Goal: Communication & Community: Answer question/provide support

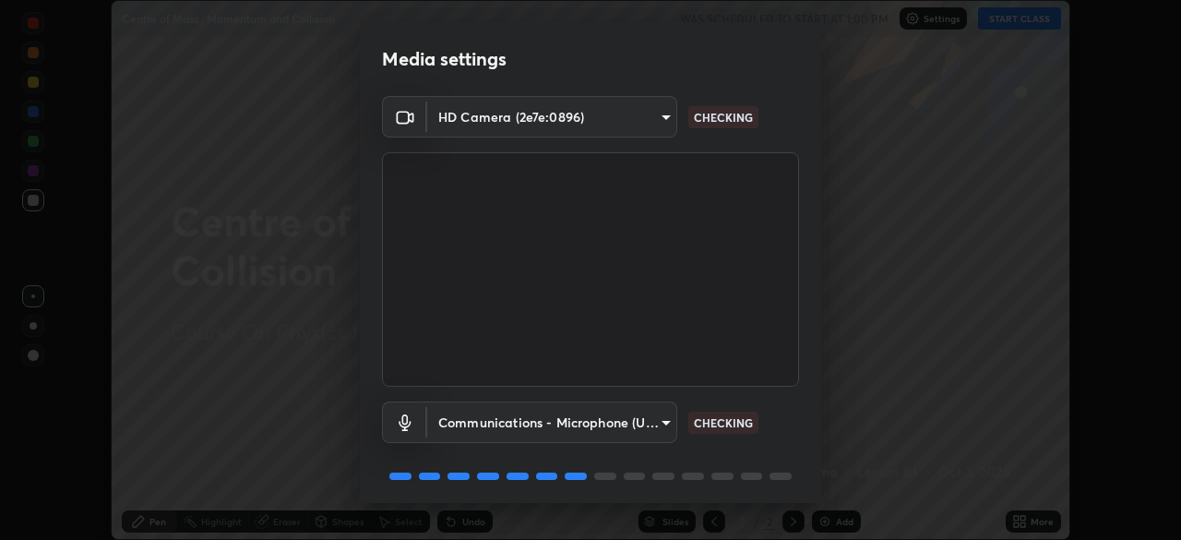
scroll to position [65, 0]
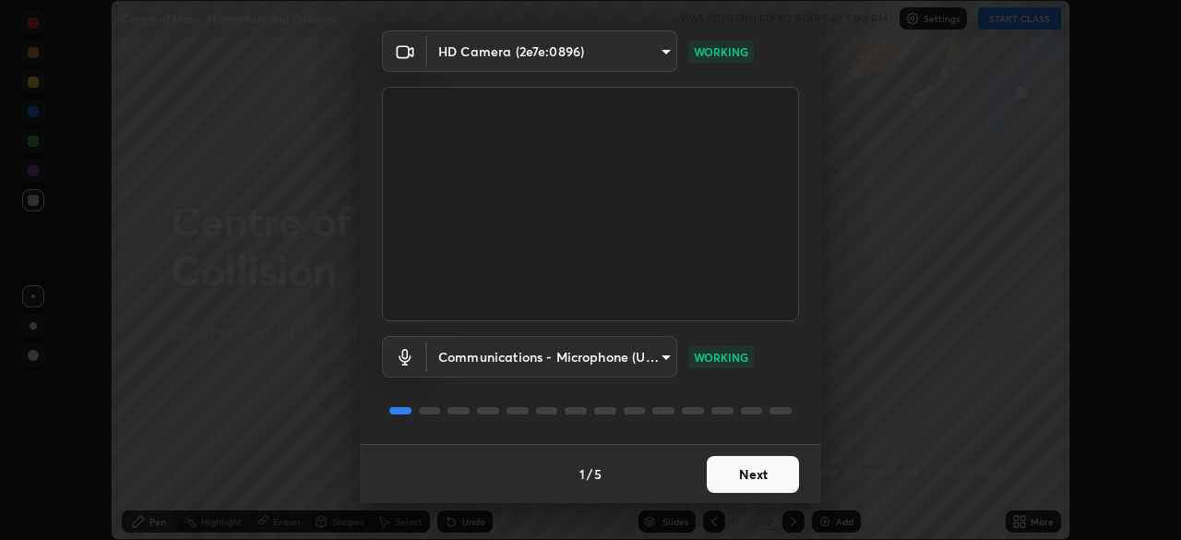
click at [745, 472] on button "Next" at bounding box center [752, 474] width 92 height 37
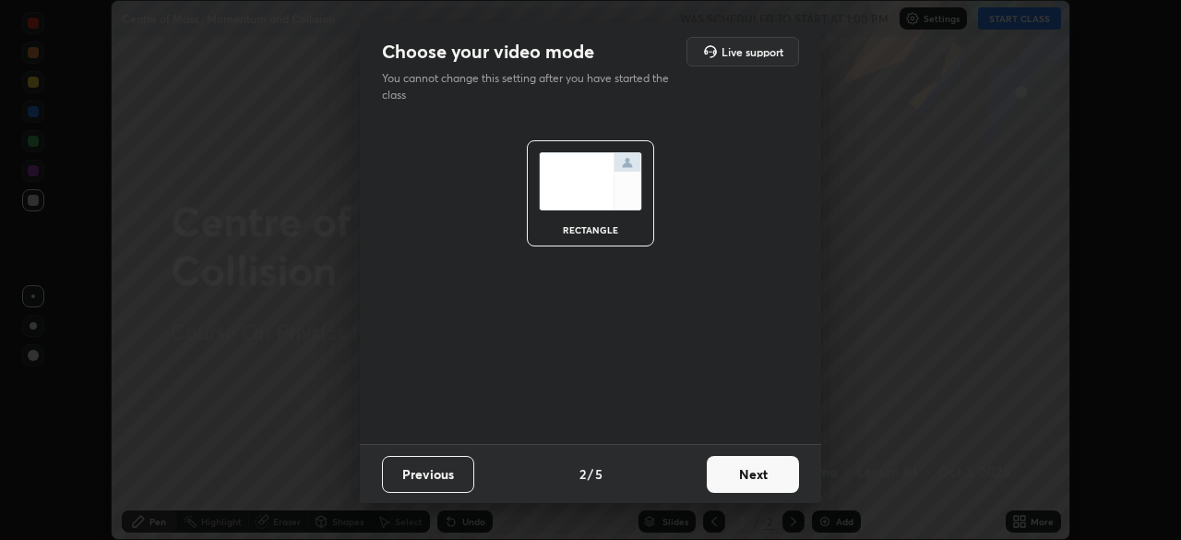
click at [745, 478] on button "Next" at bounding box center [752, 474] width 92 height 37
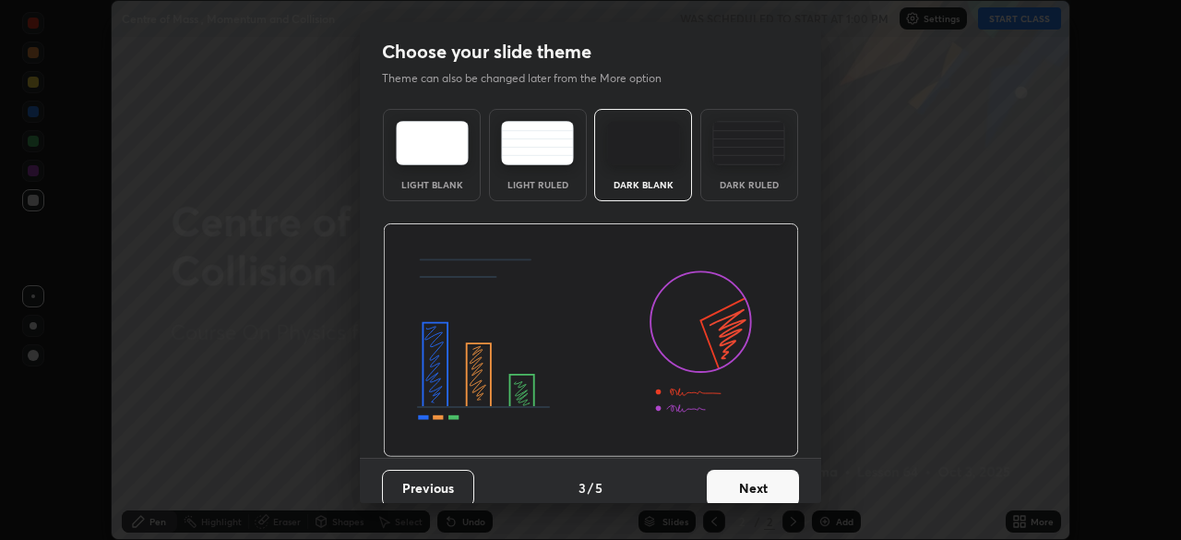
click at [750, 185] on div "Dark Ruled" at bounding box center [749, 184] width 74 height 9
click at [741, 492] on button "Next" at bounding box center [752, 487] width 92 height 37
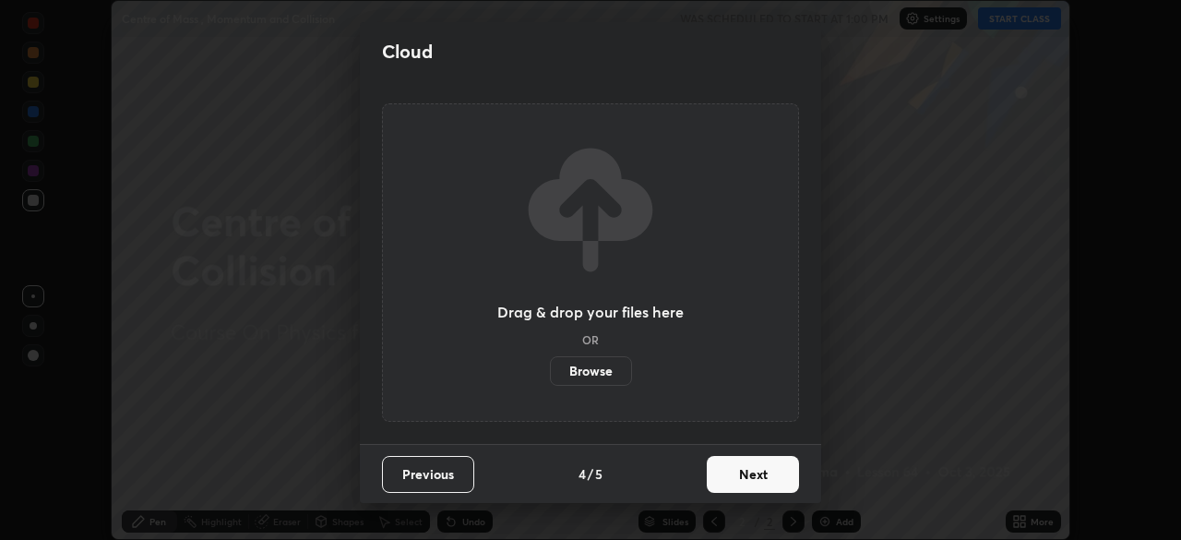
click at [741, 488] on button "Next" at bounding box center [752, 474] width 92 height 37
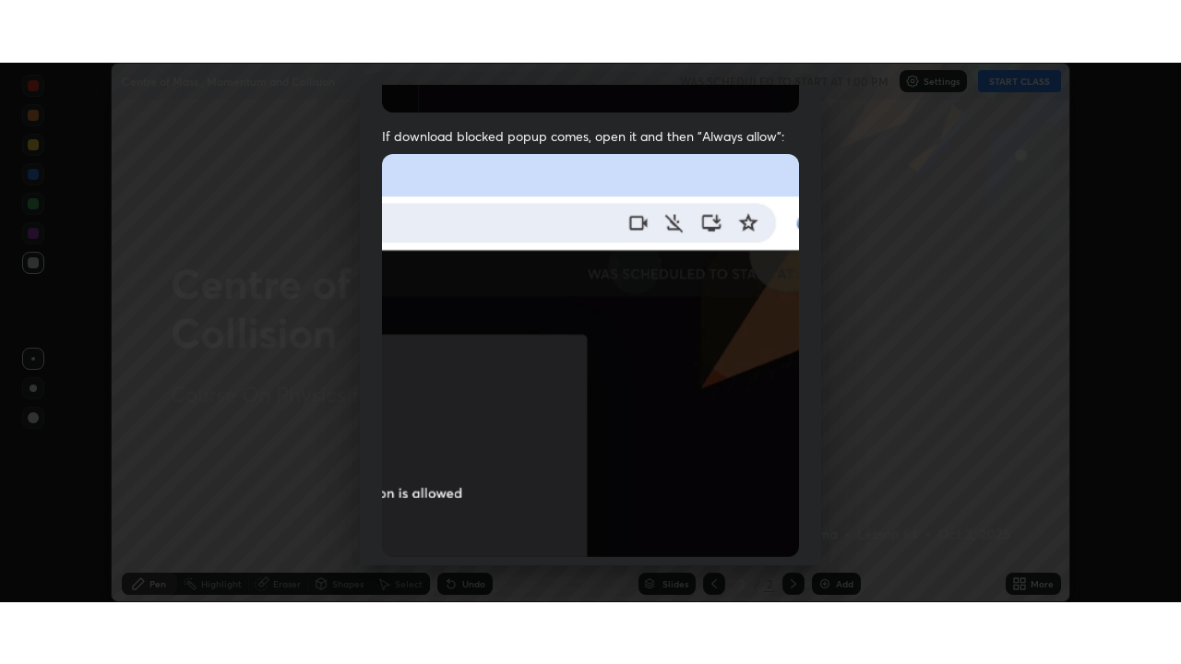
scroll to position [442, 0]
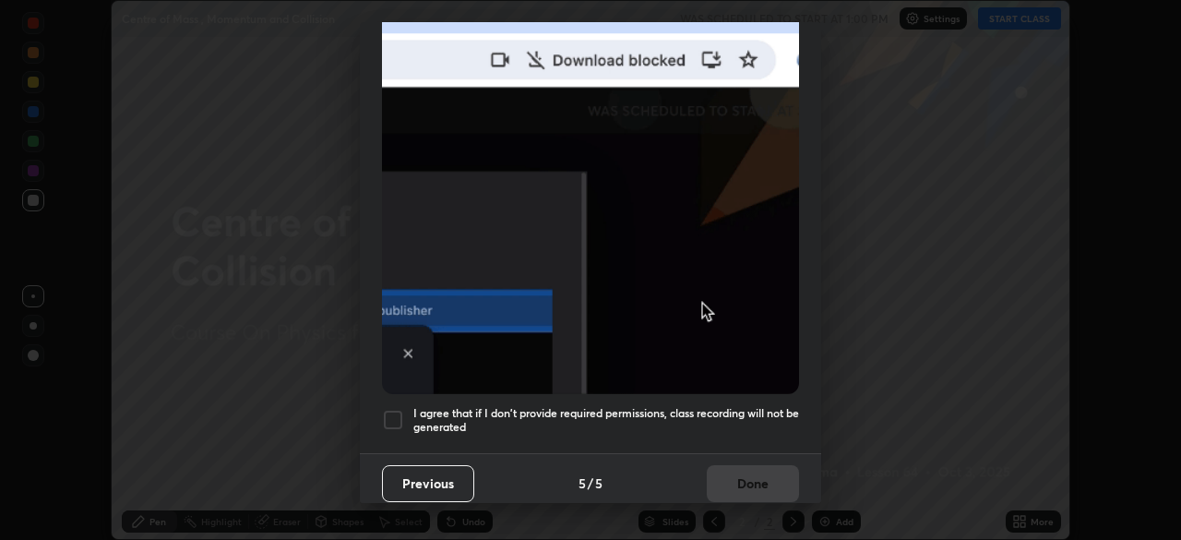
click at [398, 411] on div at bounding box center [393, 420] width 22 height 22
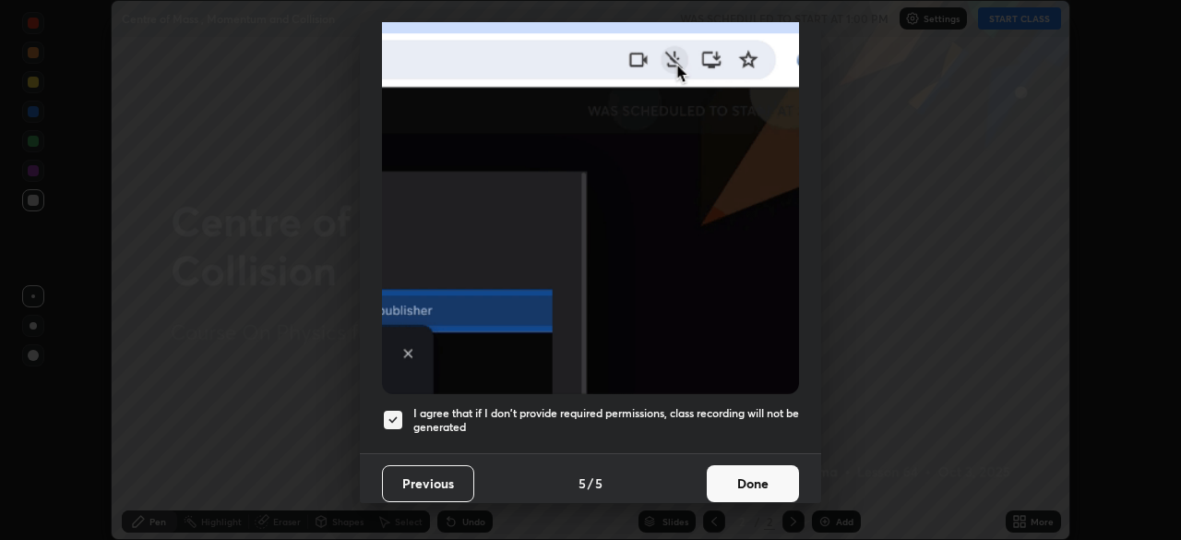
click at [751, 476] on button "Done" at bounding box center [752, 483] width 92 height 37
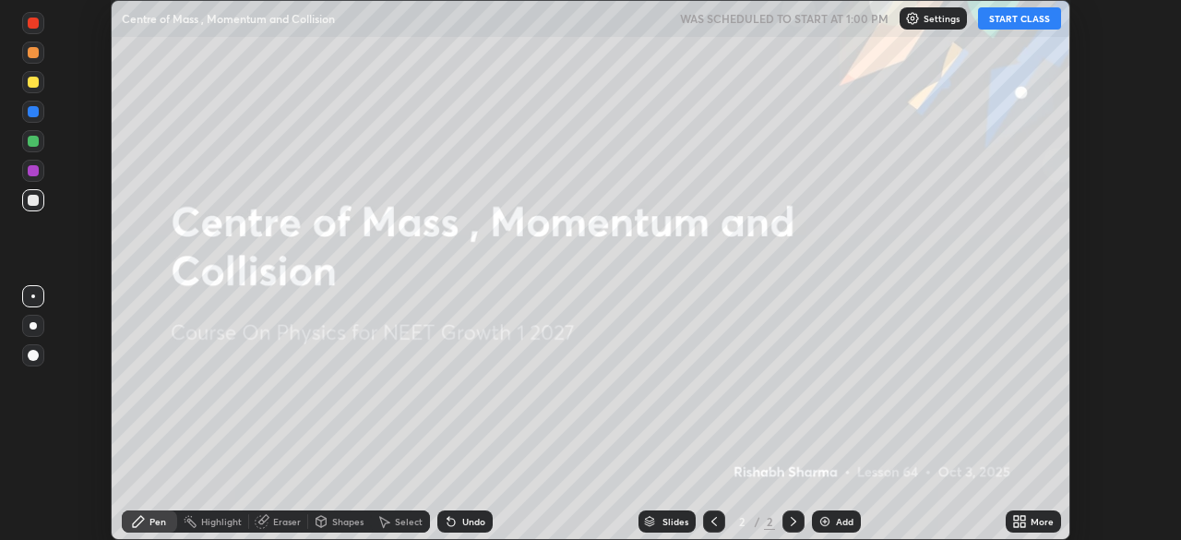
click at [1022, 524] on icon at bounding box center [1022, 524] width 5 height 5
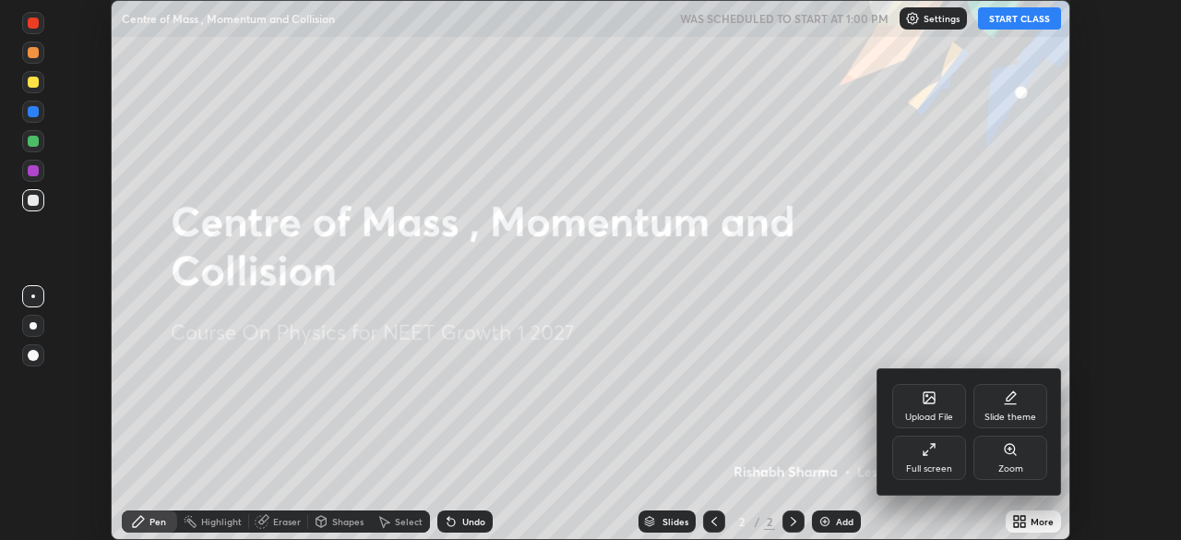
click at [935, 472] on div "Full screen" at bounding box center [929, 468] width 46 height 9
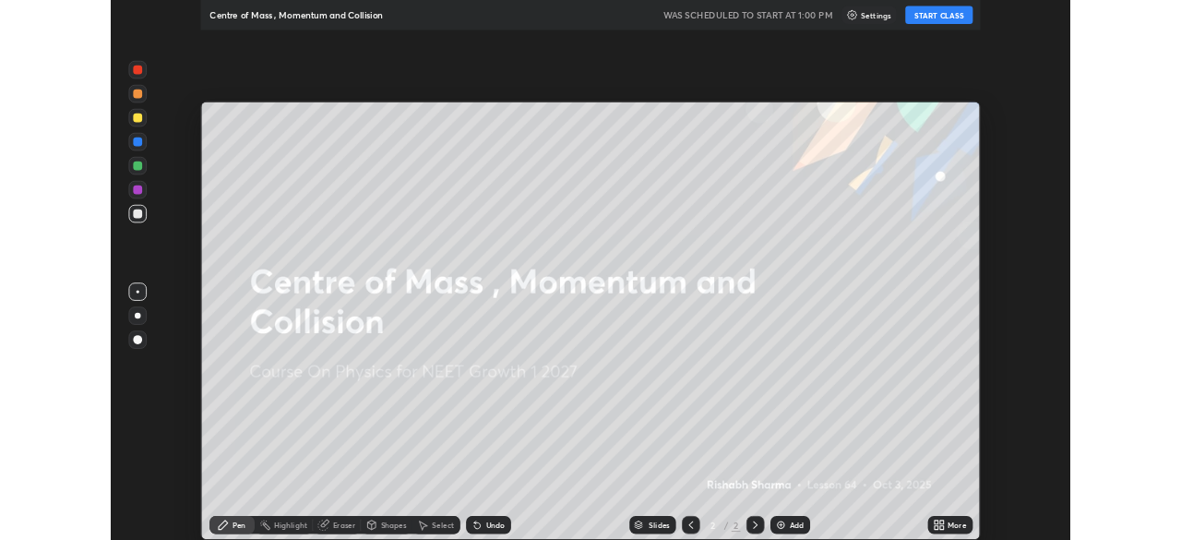
scroll to position [664, 1181]
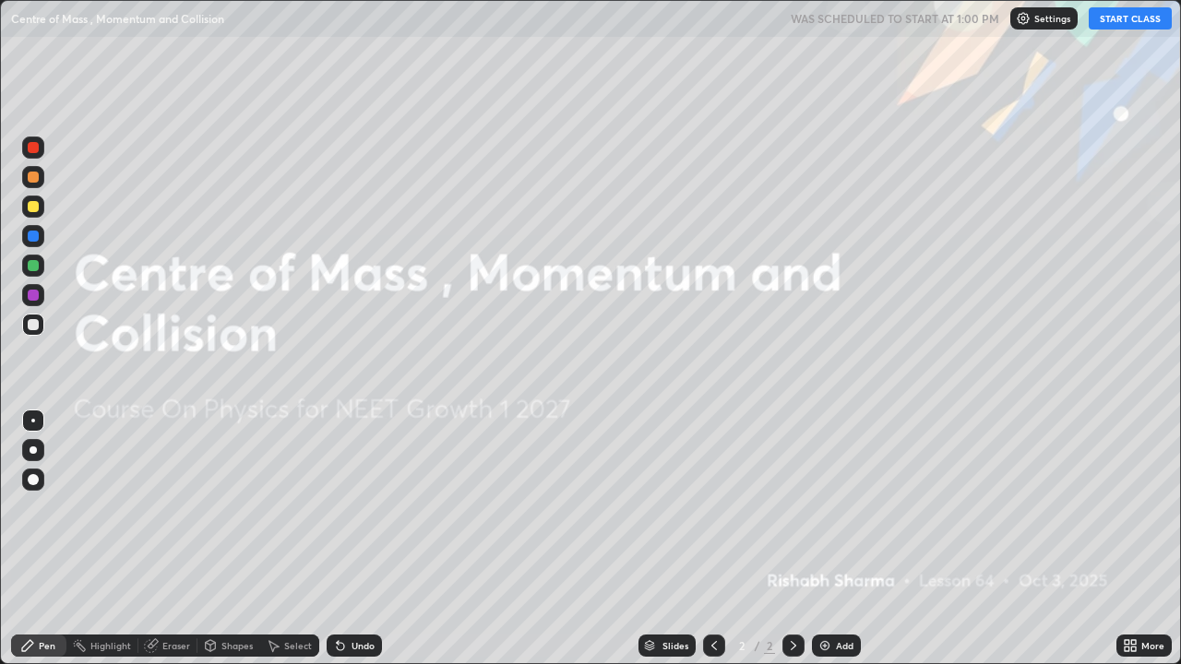
click at [1129, 22] on button "START CLASS" at bounding box center [1129, 18] width 83 height 22
click at [828, 539] on img at bounding box center [824, 645] width 15 height 15
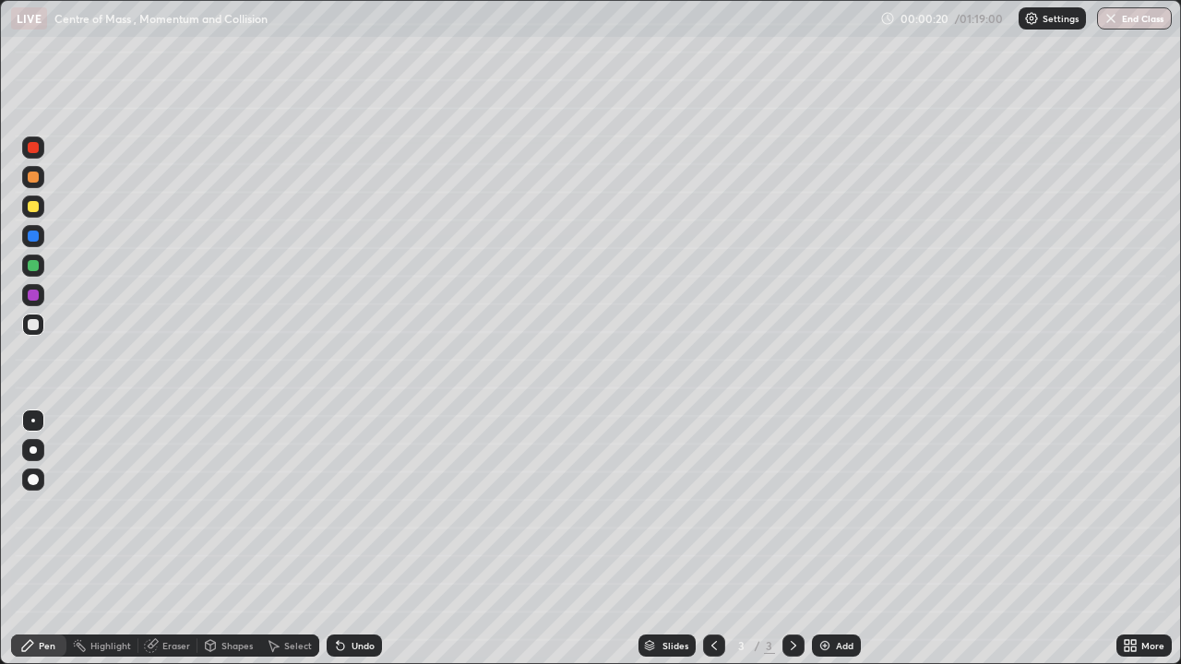
click at [33, 324] on div at bounding box center [33, 324] width 11 height 11
click at [235, 539] on div "Shapes" at bounding box center [236, 645] width 31 height 9
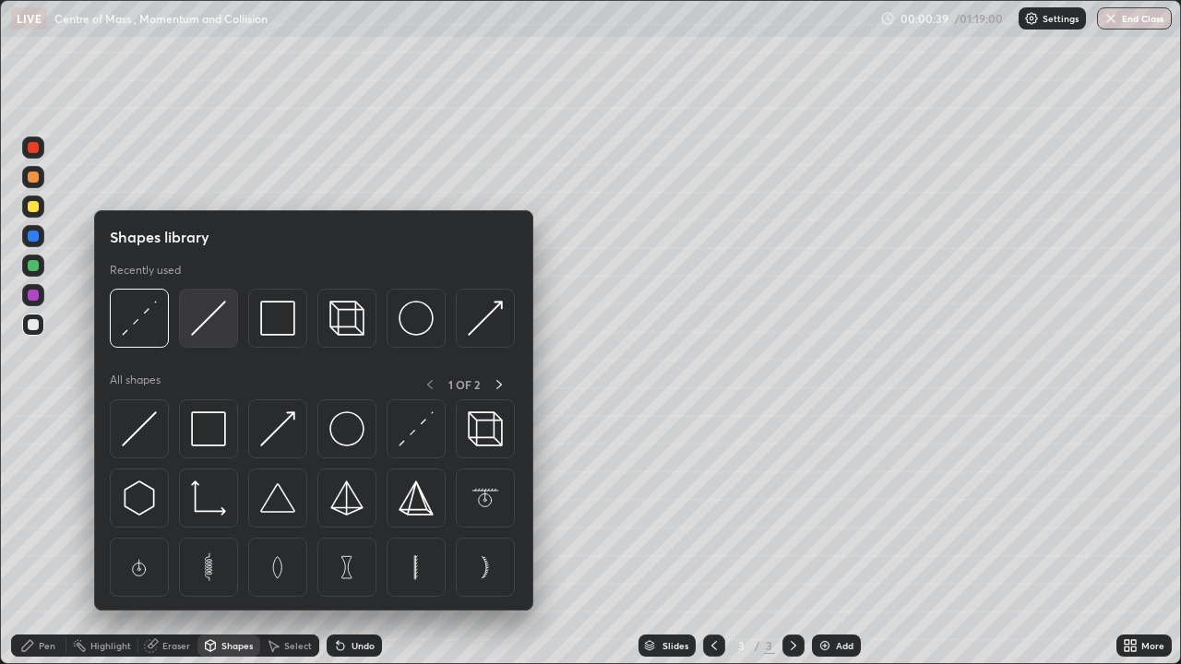
click at [203, 333] on img at bounding box center [208, 318] width 35 height 35
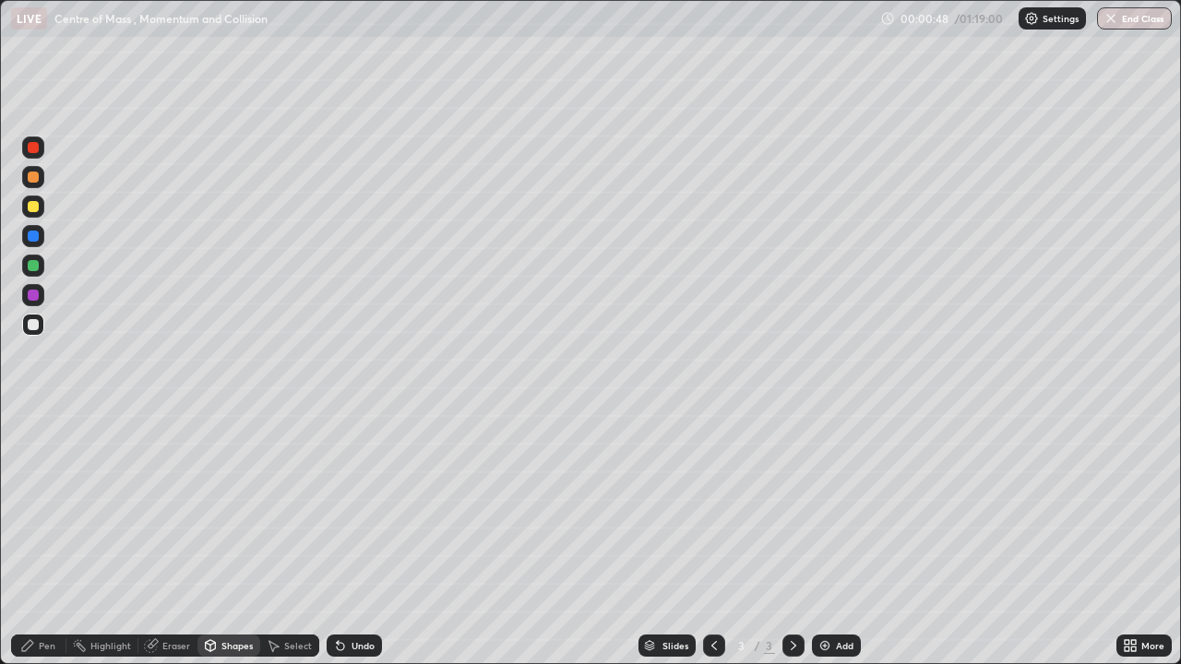
click at [229, 539] on div "Shapes" at bounding box center [236, 645] width 31 height 9
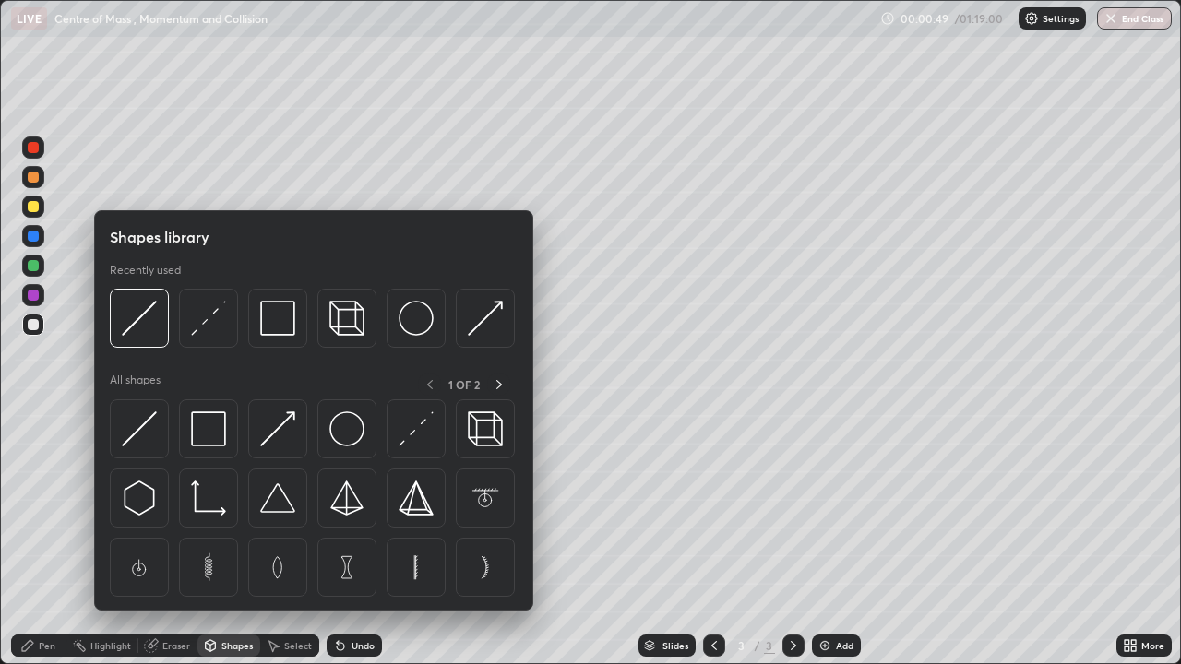
click at [47, 539] on div "Pen" at bounding box center [38, 646] width 55 height 22
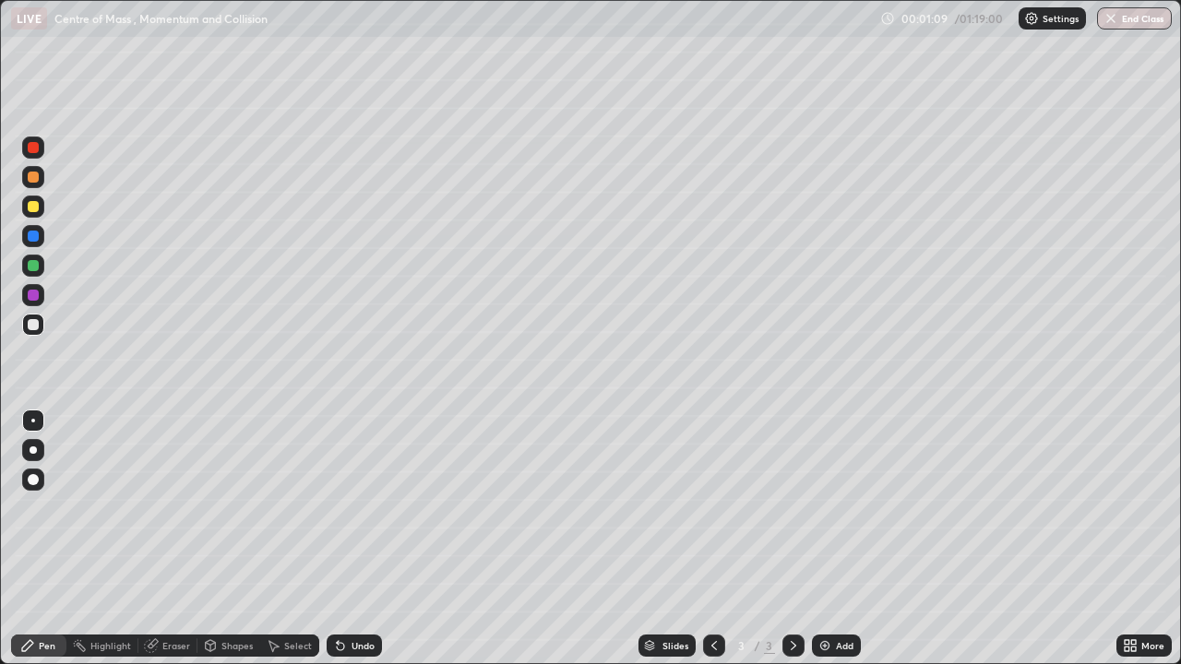
click at [31, 208] on div at bounding box center [33, 206] width 11 height 11
click at [34, 451] on div at bounding box center [33, 449] width 7 height 7
click at [359, 539] on div "Undo" at bounding box center [362, 645] width 23 height 9
click at [837, 539] on div "Add" at bounding box center [845, 645] width 18 height 9
click at [35, 329] on div at bounding box center [33, 324] width 11 height 11
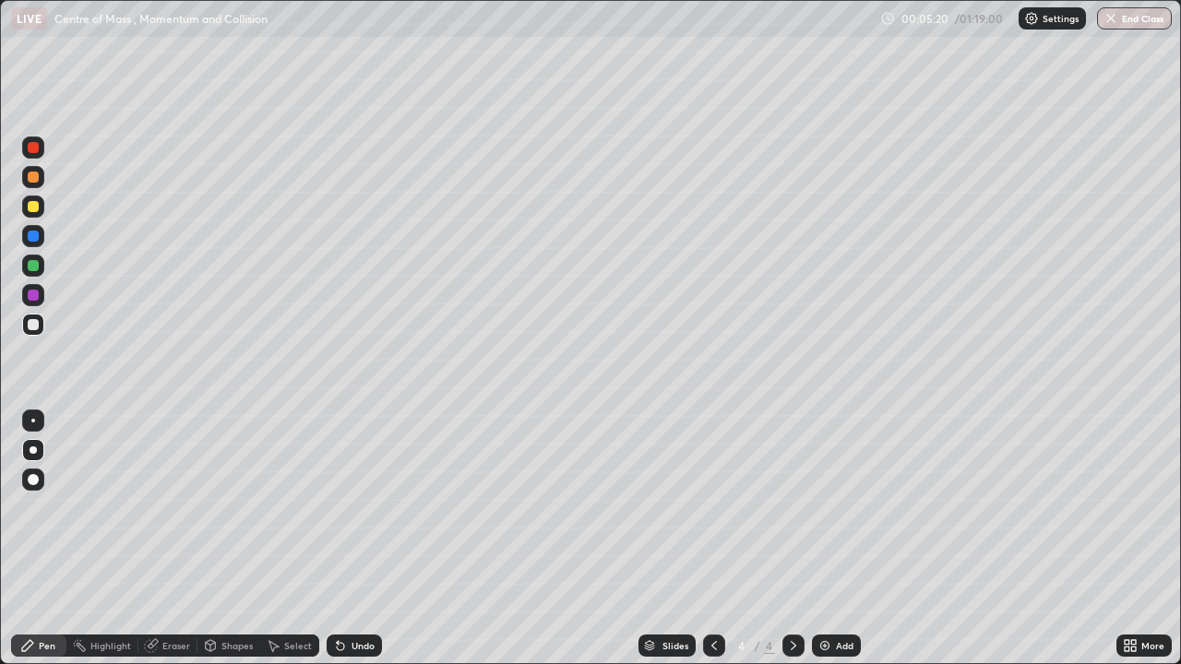
click at [238, 539] on div "Shapes" at bounding box center [236, 645] width 31 height 9
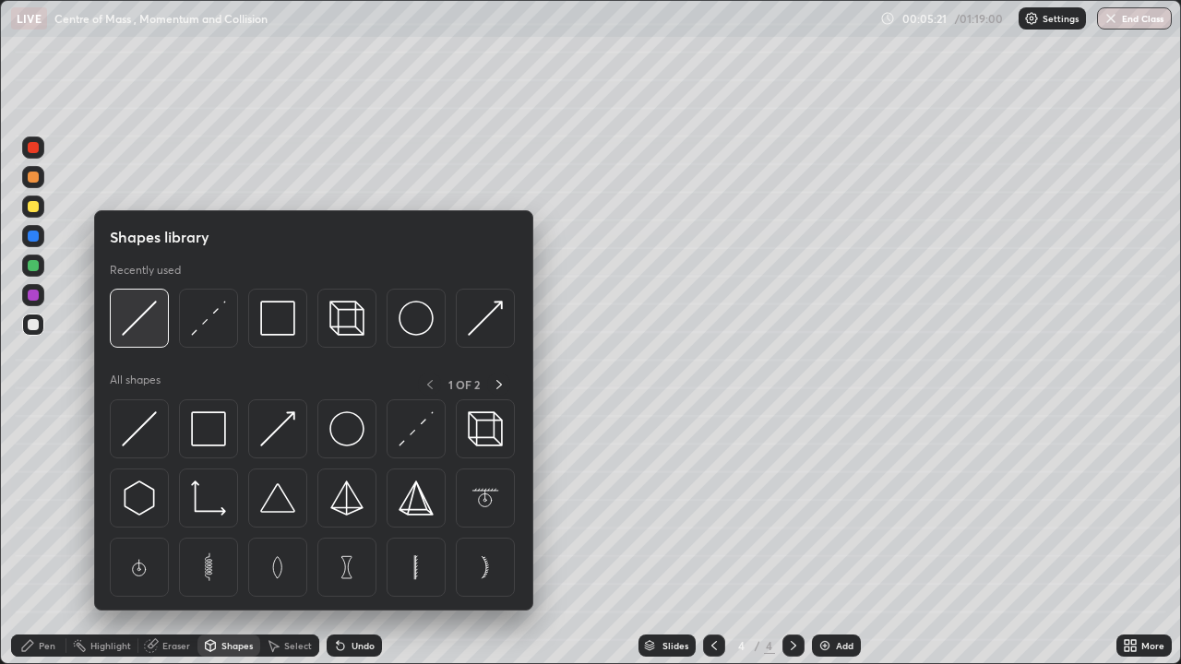
click at [148, 336] on img at bounding box center [139, 318] width 35 height 35
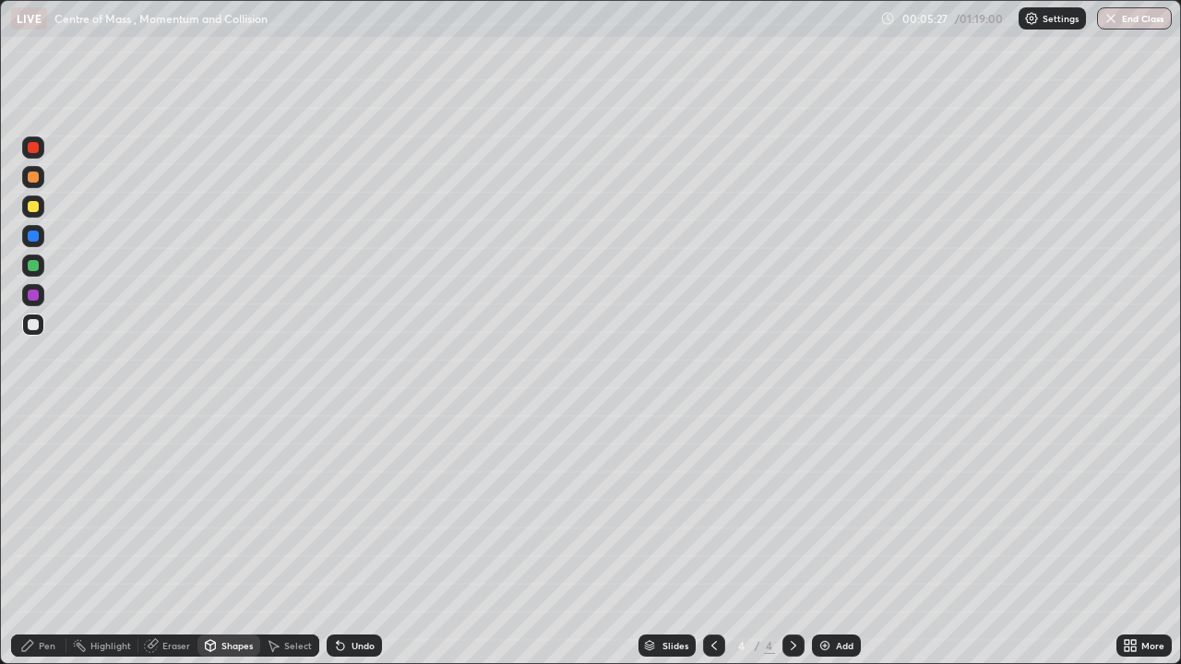
click at [50, 539] on div "Pen" at bounding box center [47, 645] width 17 height 9
click at [37, 211] on div at bounding box center [33, 207] width 22 height 22
click at [358, 539] on div "Undo" at bounding box center [362, 645] width 23 height 9
click at [351, 539] on div "Undo" at bounding box center [362, 645] width 23 height 9
click at [352, 539] on div "Undo" at bounding box center [362, 645] width 23 height 9
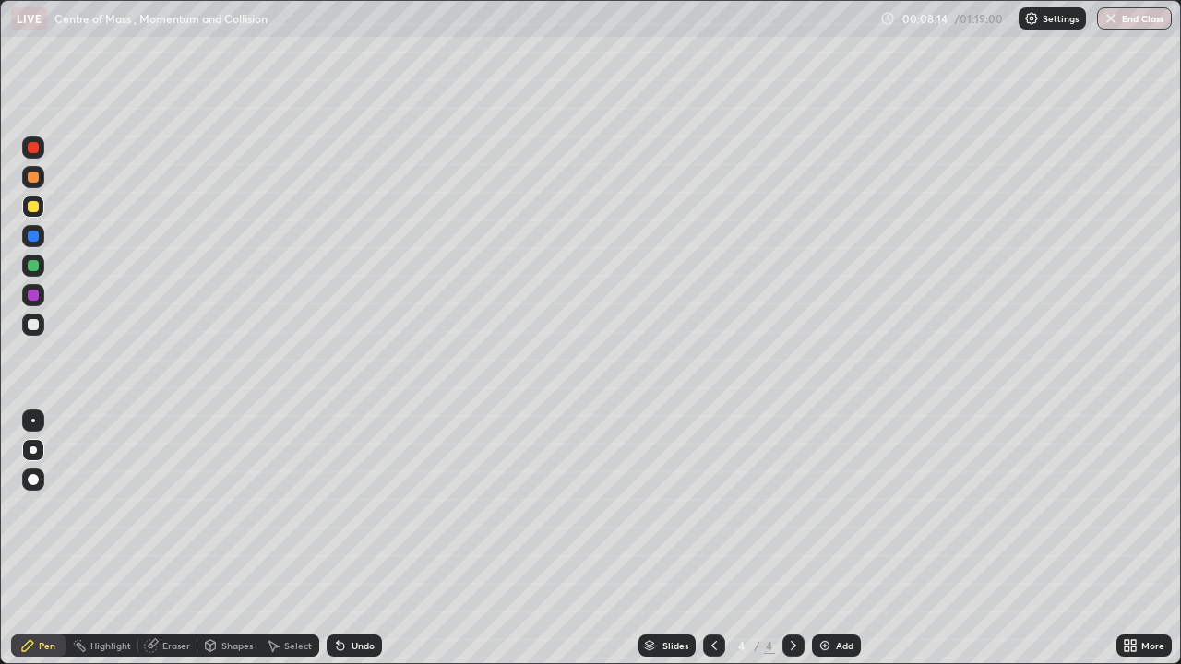
click at [352, 539] on div "Undo" at bounding box center [362, 645] width 23 height 9
click at [353, 539] on div "Undo" at bounding box center [362, 645] width 23 height 9
click at [34, 327] on div at bounding box center [33, 324] width 11 height 11
click at [712, 539] on icon at bounding box center [713, 645] width 15 height 15
click at [789, 539] on icon at bounding box center [793, 645] width 15 height 15
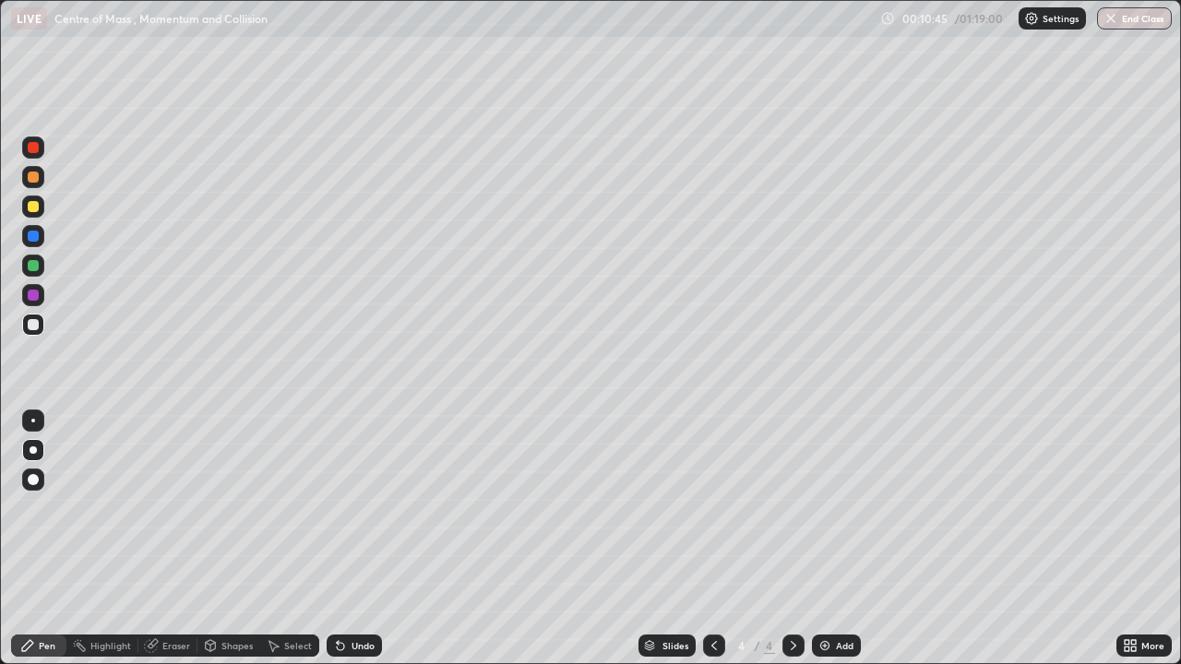
click at [791, 539] on icon at bounding box center [793, 645] width 15 height 15
click at [838, 539] on div "Add" at bounding box center [845, 645] width 18 height 9
click at [35, 327] on div at bounding box center [33, 324] width 11 height 11
click at [231, 539] on div "Shapes" at bounding box center [236, 645] width 31 height 9
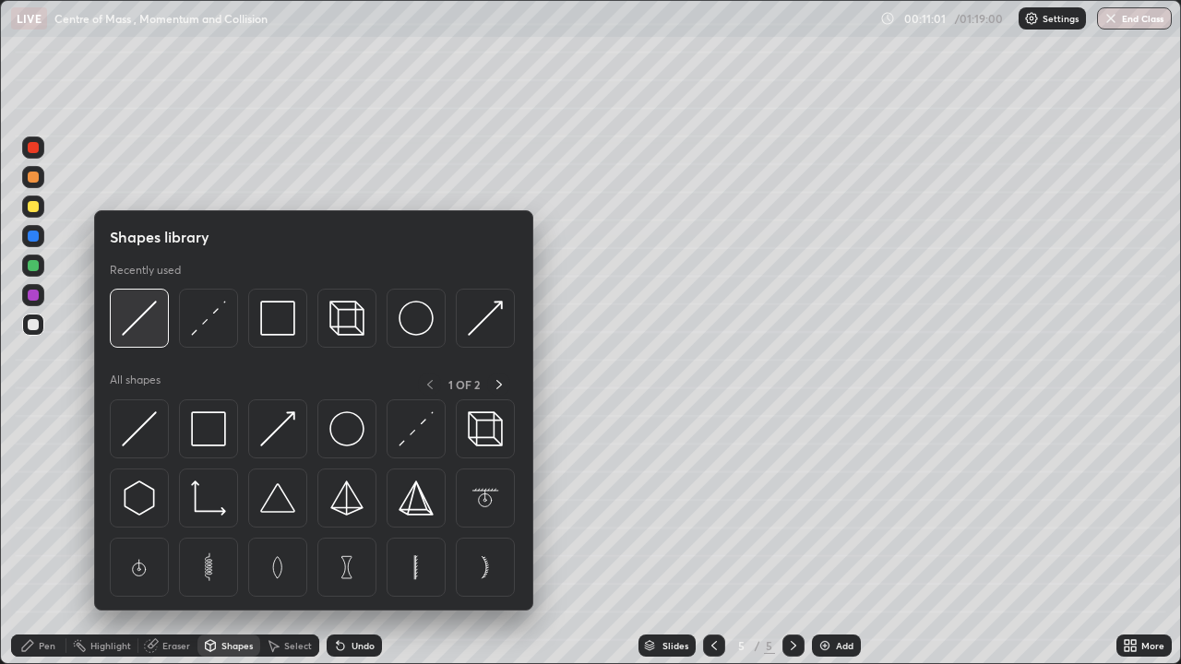
click at [152, 331] on img at bounding box center [139, 318] width 35 height 35
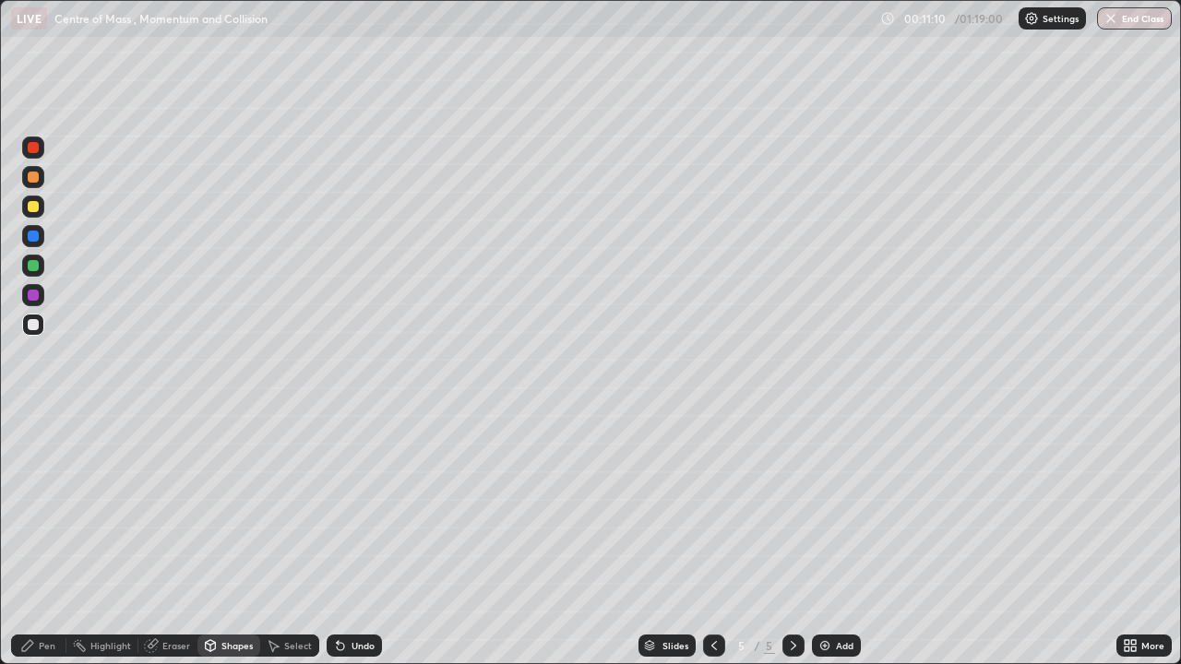
click at [45, 539] on div "Pen" at bounding box center [47, 645] width 17 height 9
click at [362, 539] on div "Undo" at bounding box center [362, 645] width 23 height 9
click at [363, 539] on div "Undo" at bounding box center [353, 646] width 55 height 22
click at [362, 539] on div "Undo" at bounding box center [362, 645] width 23 height 9
click at [173, 539] on div "Eraser" at bounding box center [176, 645] width 28 height 9
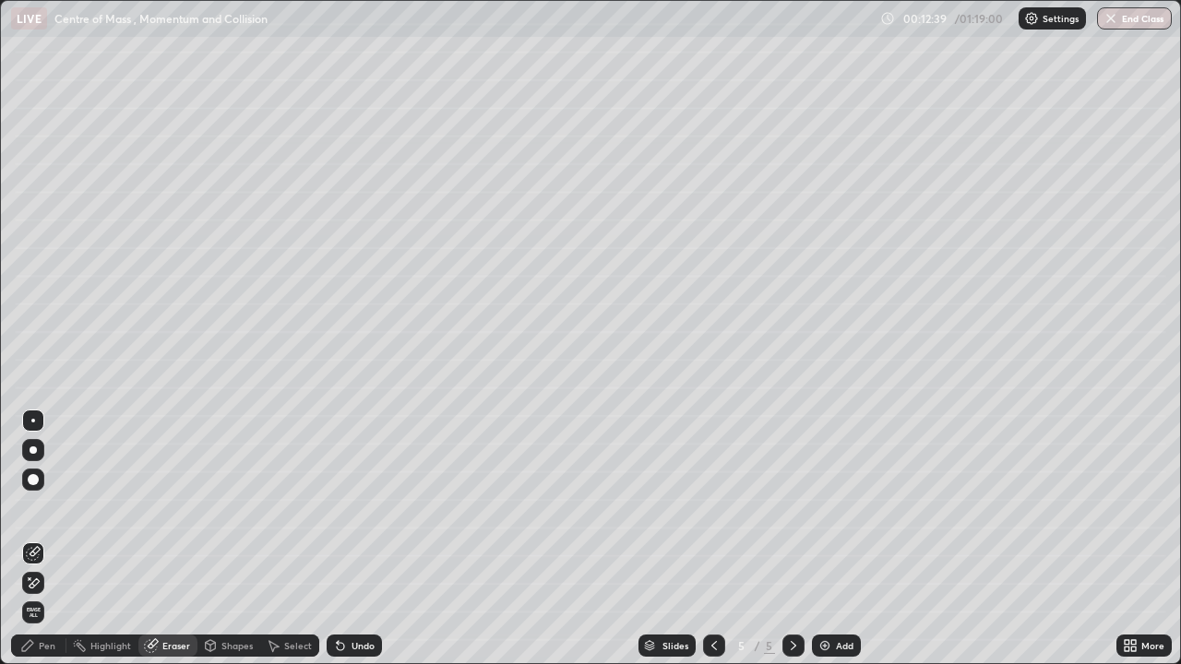
click at [231, 539] on div "Shapes" at bounding box center [236, 645] width 31 height 9
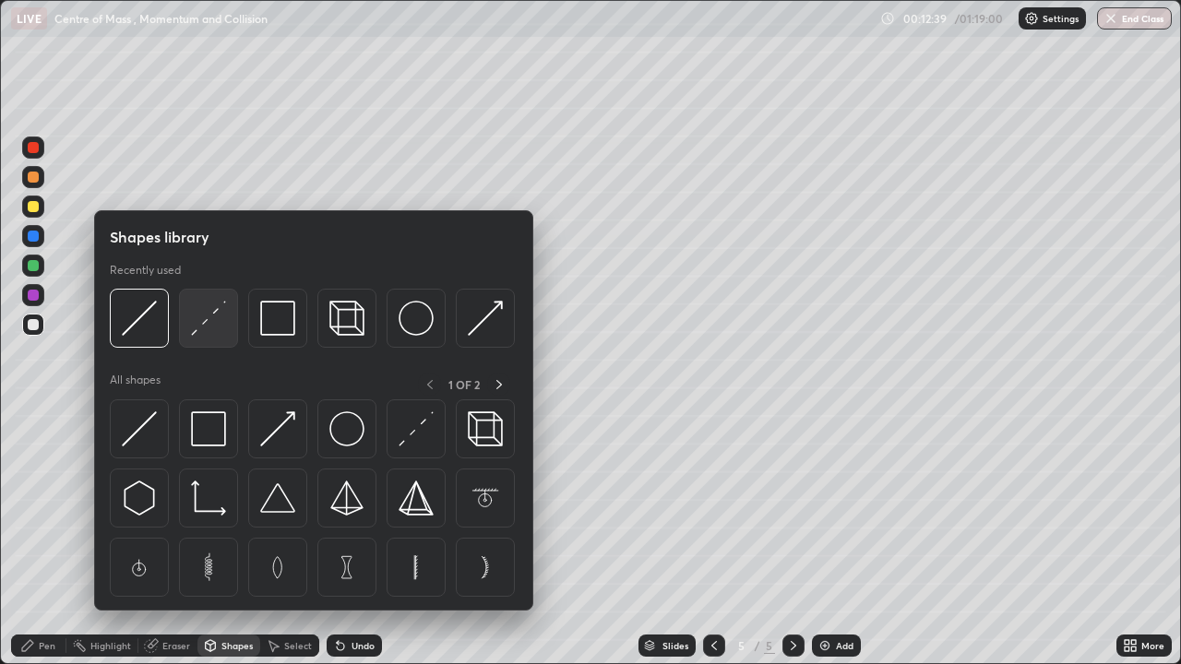
click at [215, 326] on img at bounding box center [208, 318] width 35 height 35
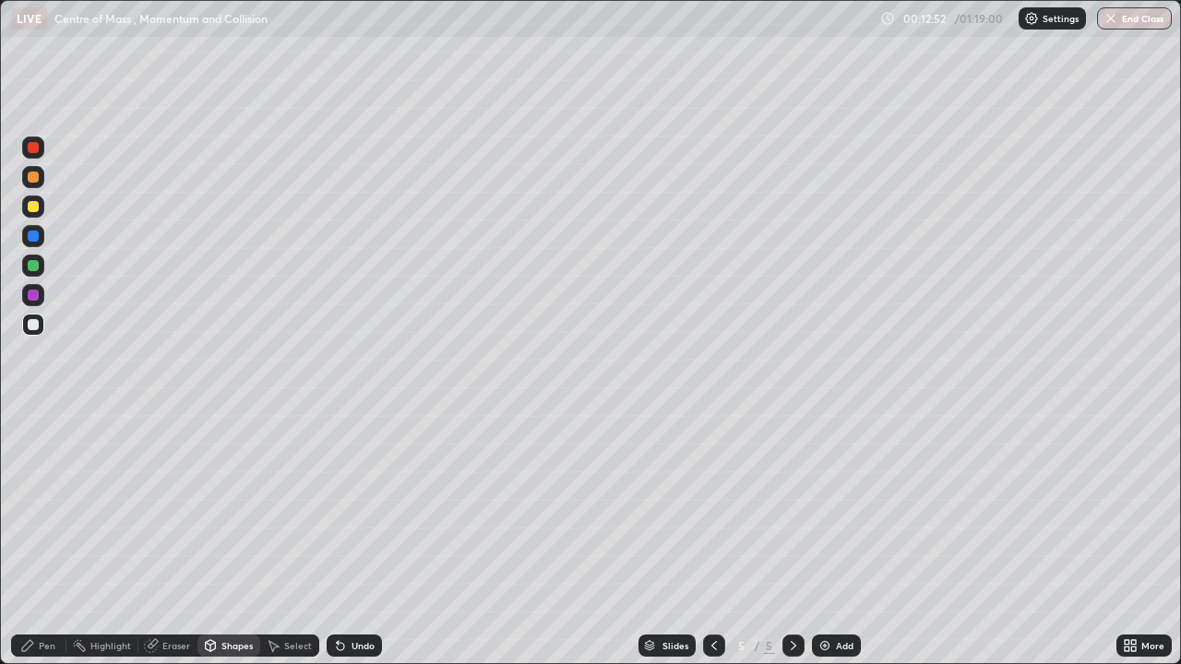
click at [42, 539] on div "Pen" at bounding box center [47, 645] width 17 height 9
click at [174, 539] on div "Eraser" at bounding box center [176, 645] width 28 height 9
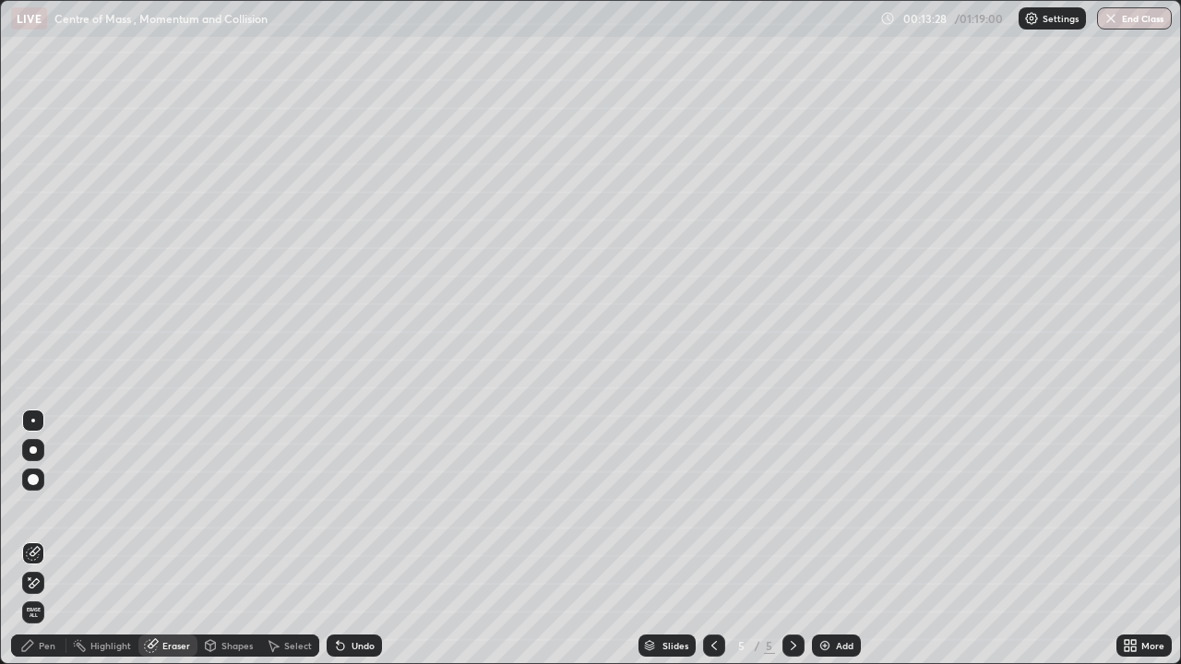
click at [37, 539] on div "Pen" at bounding box center [38, 646] width 55 height 22
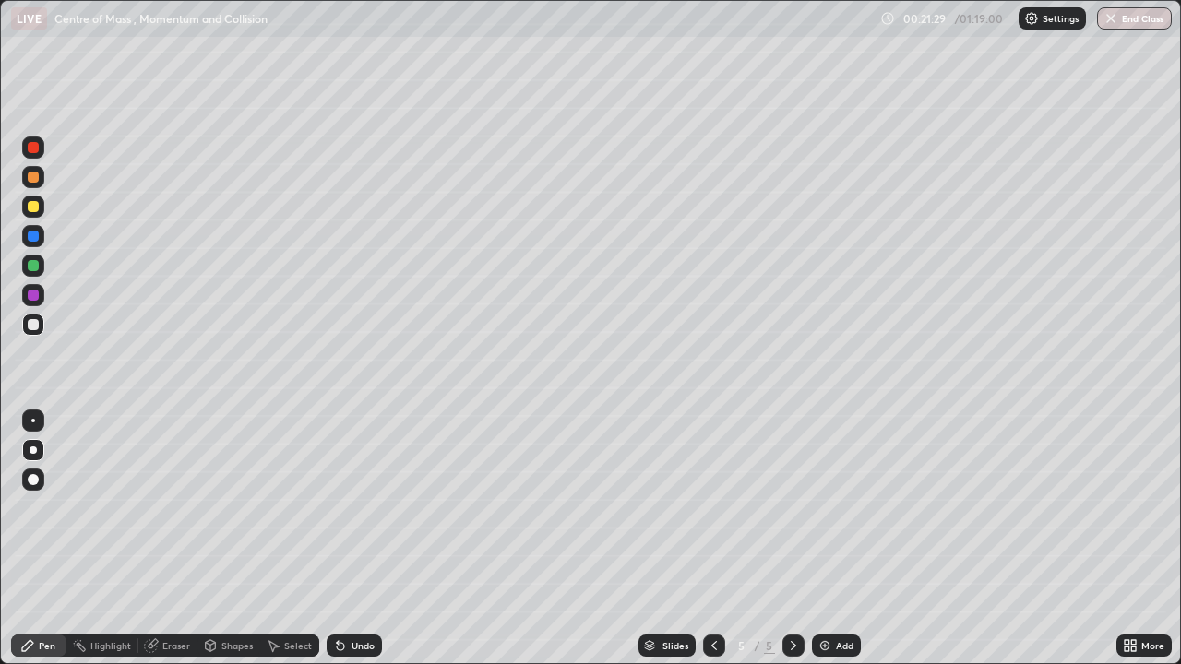
click at [837, 539] on div "Add" at bounding box center [845, 645] width 18 height 9
click at [35, 448] on div at bounding box center [33, 449] width 7 height 7
click at [234, 539] on div "Shapes" at bounding box center [236, 645] width 31 height 9
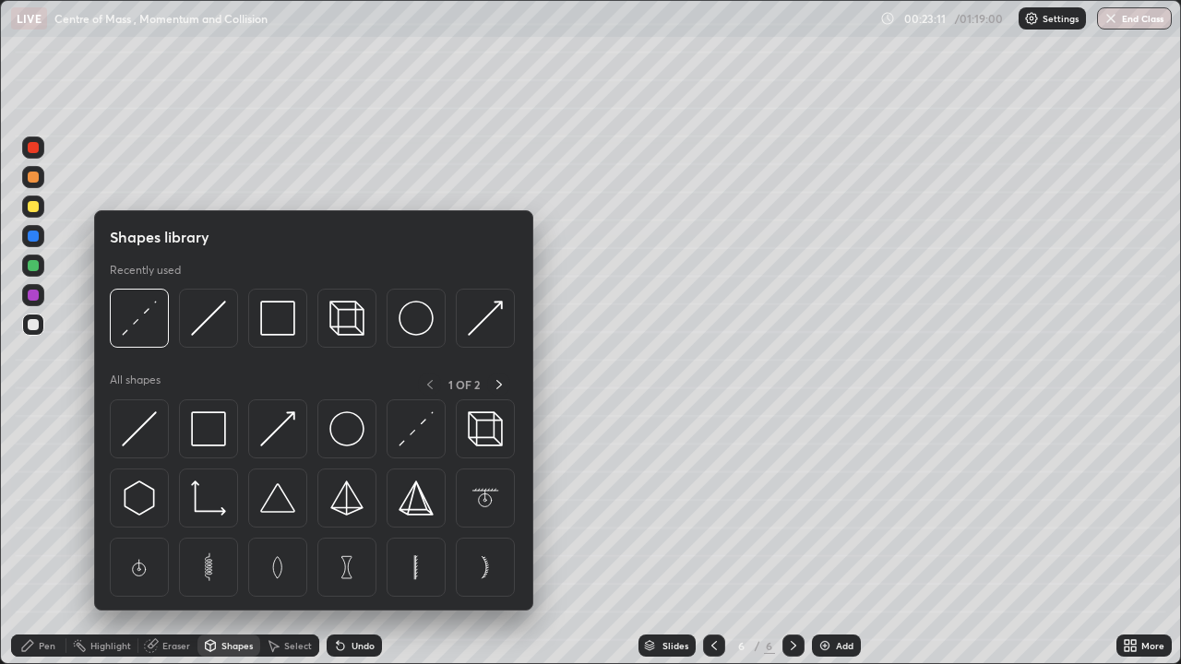
click at [275, 336] on div at bounding box center [277, 318] width 59 height 59
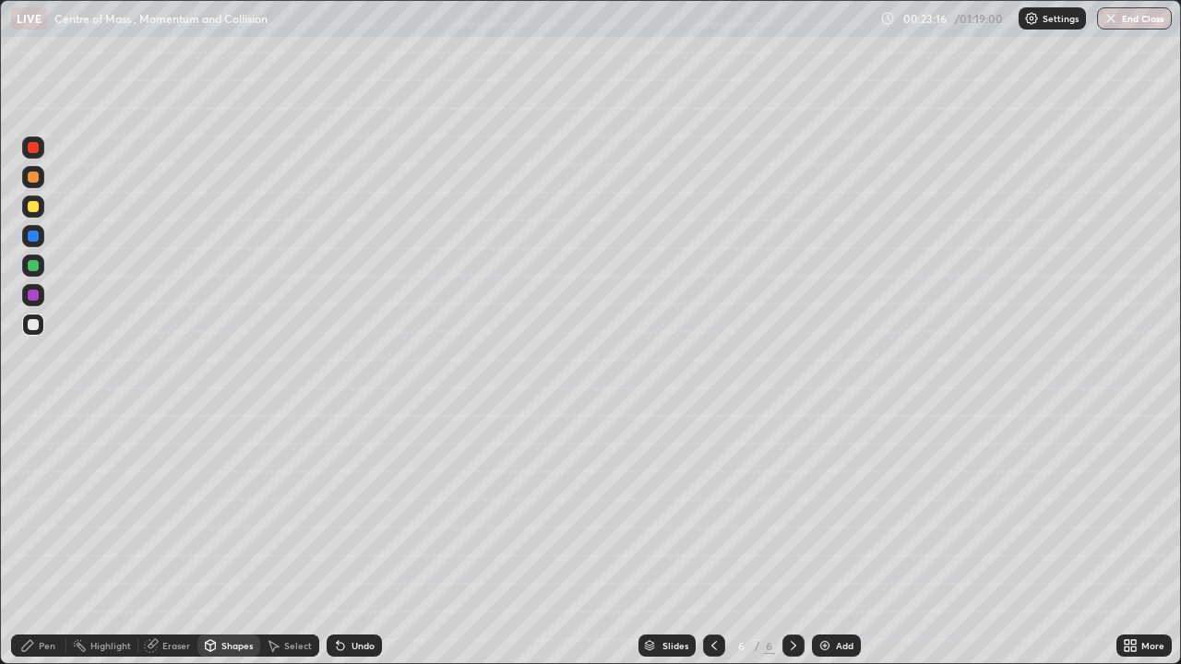
click at [52, 539] on div "Pen" at bounding box center [47, 645] width 17 height 9
click at [243, 539] on div "Shapes" at bounding box center [236, 645] width 31 height 9
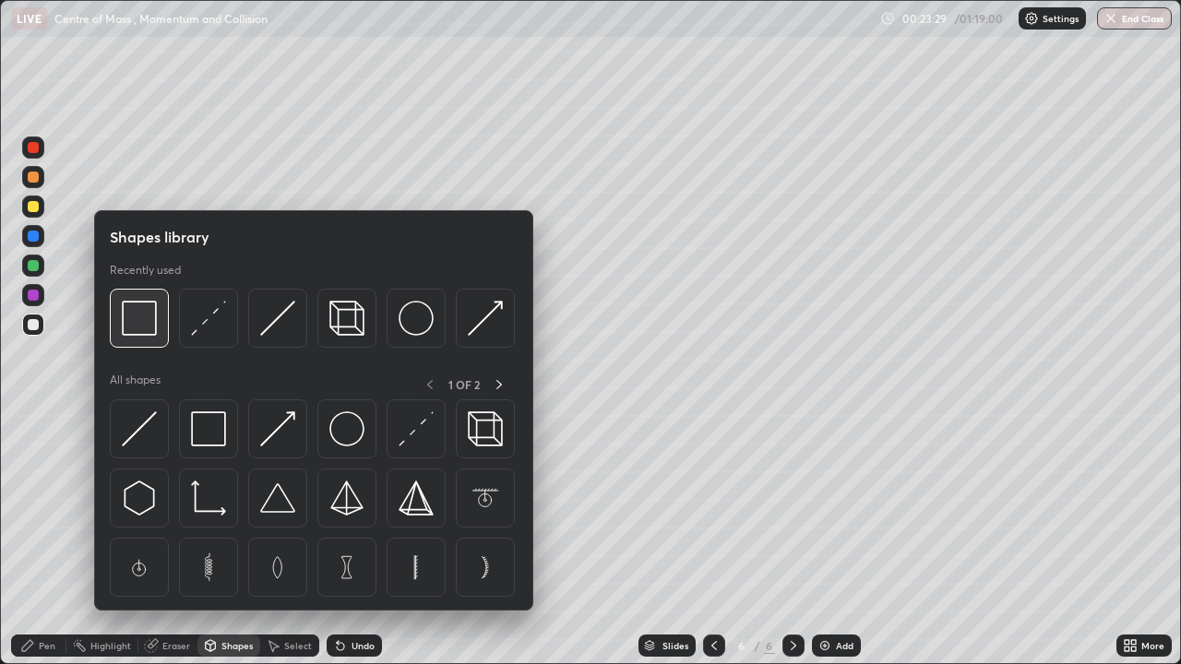
click at [156, 330] on img at bounding box center [139, 318] width 35 height 35
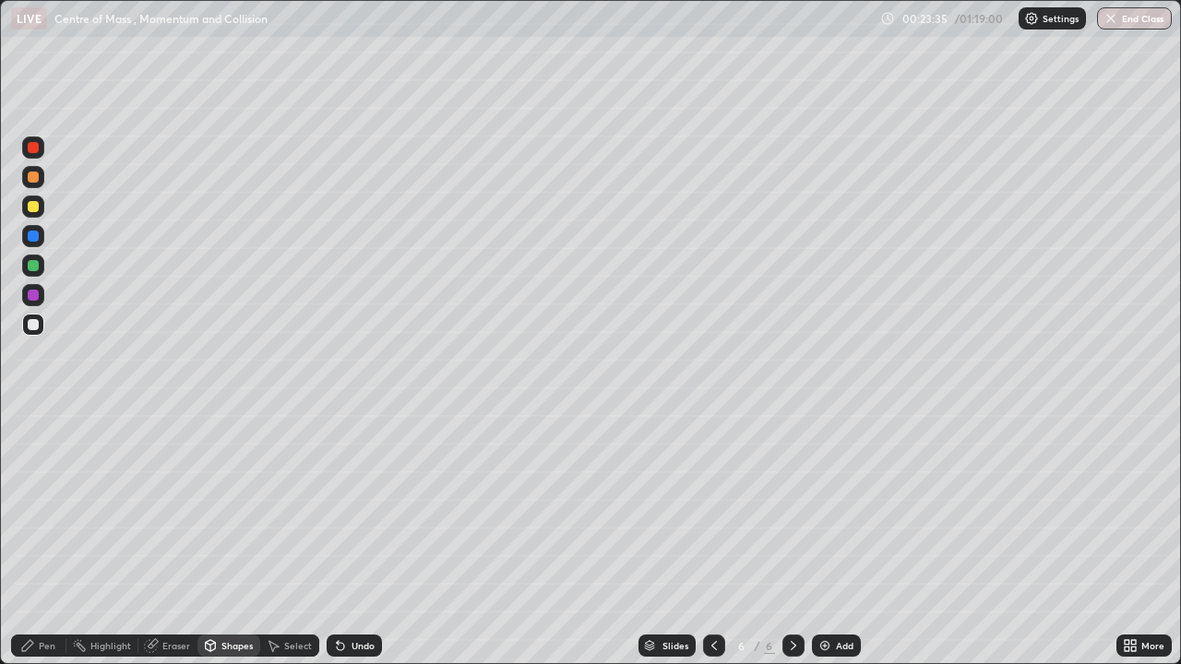
click at [43, 539] on div "Pen" at bounding box center [38, 646] width 55 height 22
click at [831, 539] on div "Add" at bounding box center [836, 646] width 49 height 22
click at [36, 327] on div at bounding box center [33, 324] width 11 height 11
click at [836, 539] on div "Add" at bounding box center [836, 646] width 49 height 22
click at [36, 327] on div at bounding box center [33, 324] width 11 height 11
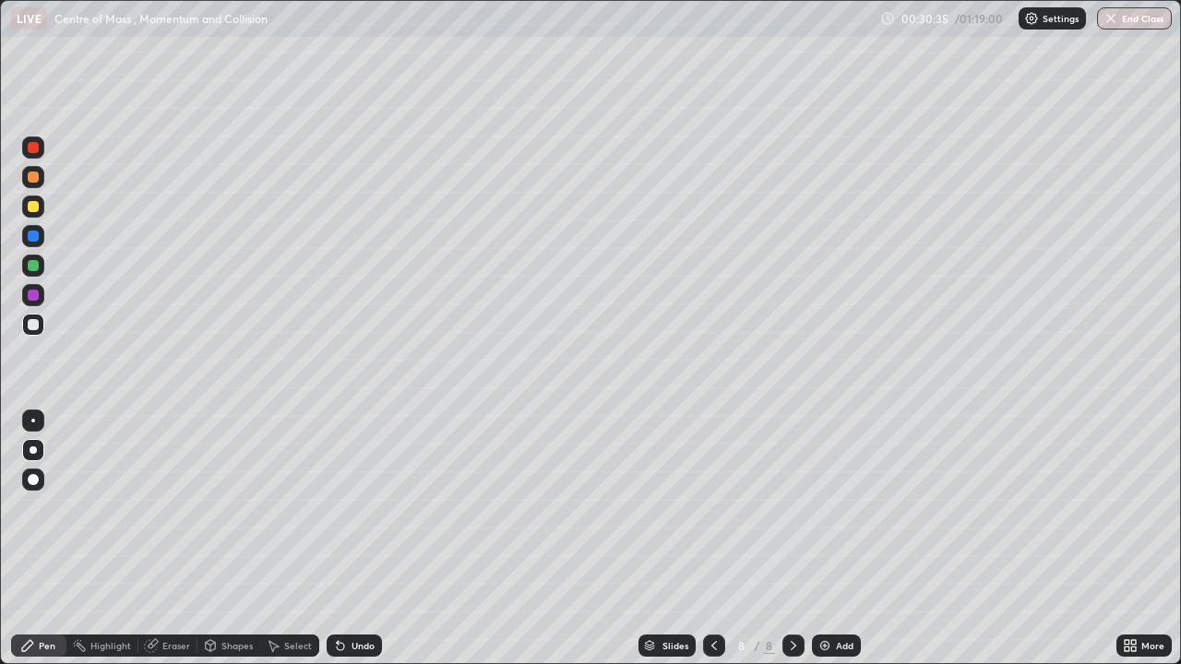
click at [231, 539] on div "Shapes" at bounding box center [236, 645] width 31 height 9
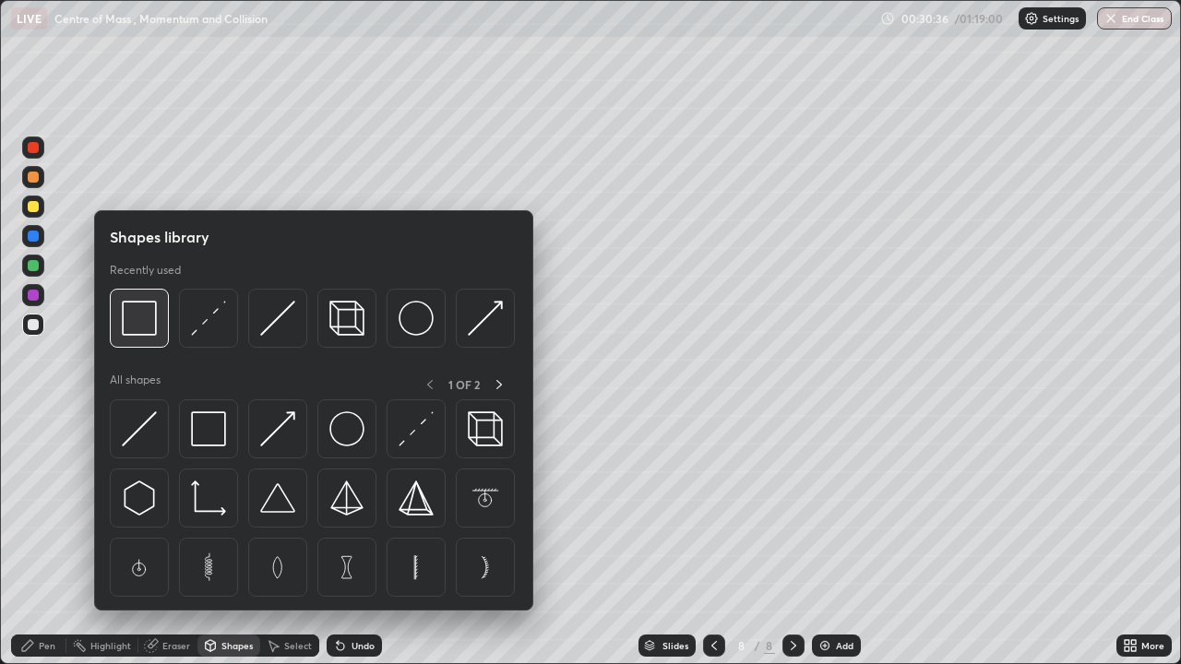
click at [149, 330] on img at bounding box center [139, 318] width 35 height 35
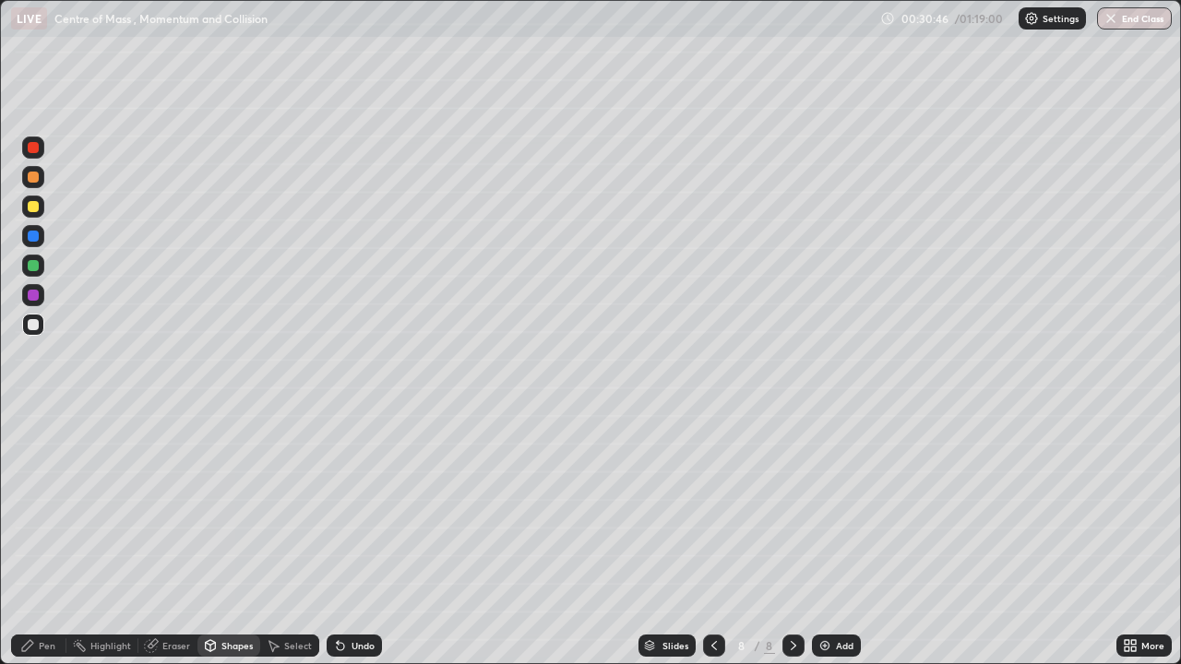
click at [224, 539] on div "Shapes" at bounding box center [236, 645] width 31 height 9
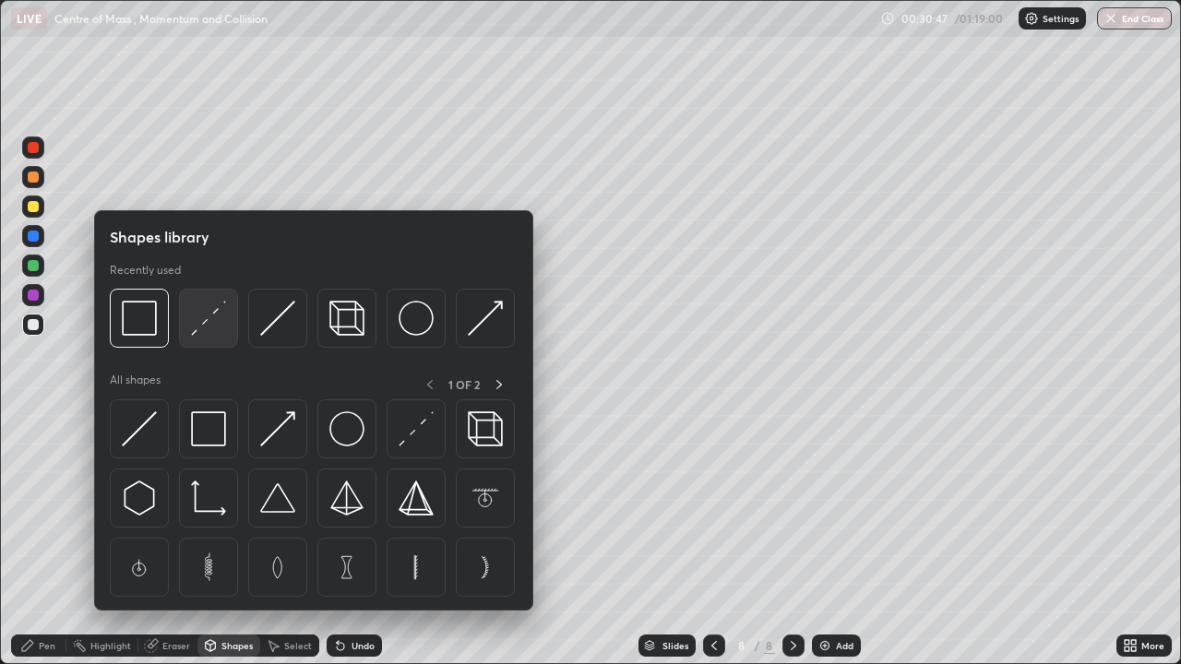
click at [226, 326] on div at bounding box center [208, 318] width 59 height 59
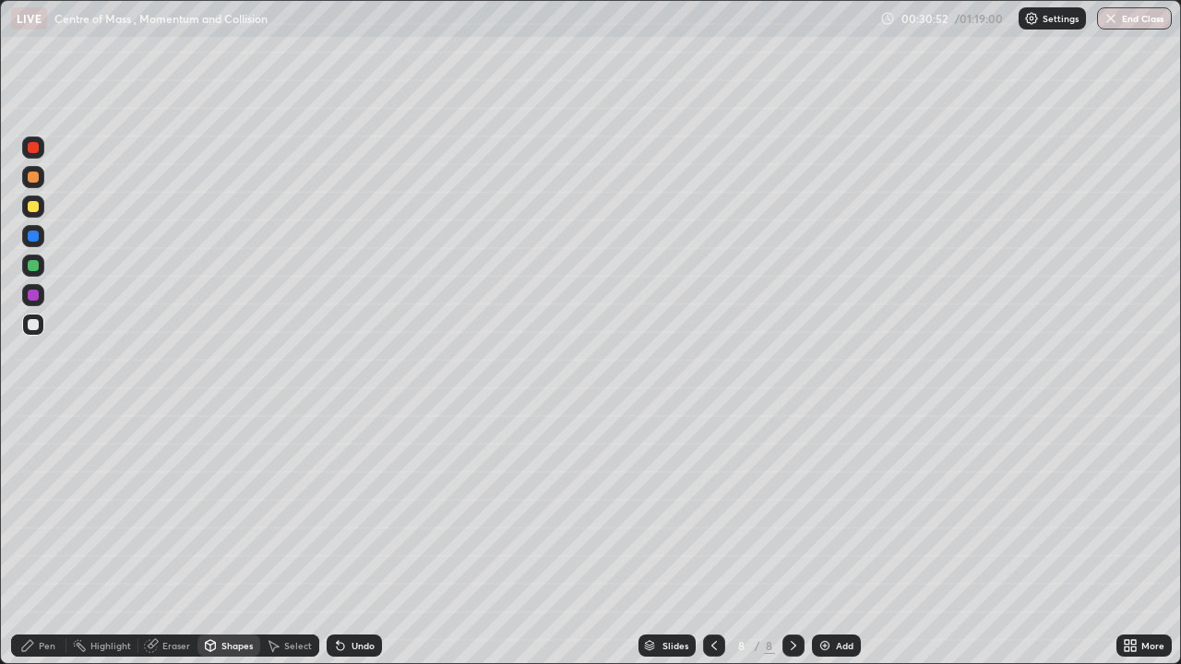
click at [46, 539] on div "Pen" at bounding box center [47, 645] width 17 height 9
click at [33, 209] on div at bounding box center [33, 206] width 11 height 11
click at [30, 326] on div at bounding box center [33, 324] width 11 height 11
click at [172, 539] on div "Eraser" at bounding box center [176, 645] width 28 height 9
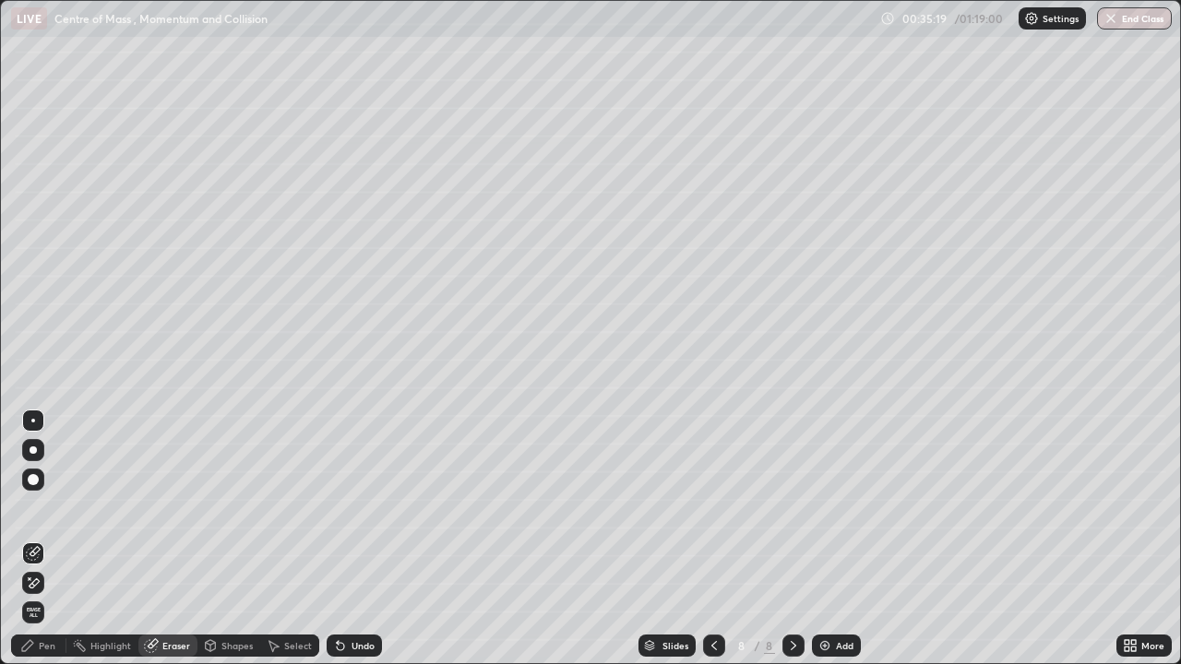
click at [53, 539] on div "Pen" at bounding box center [47, 645] width 17 height 9
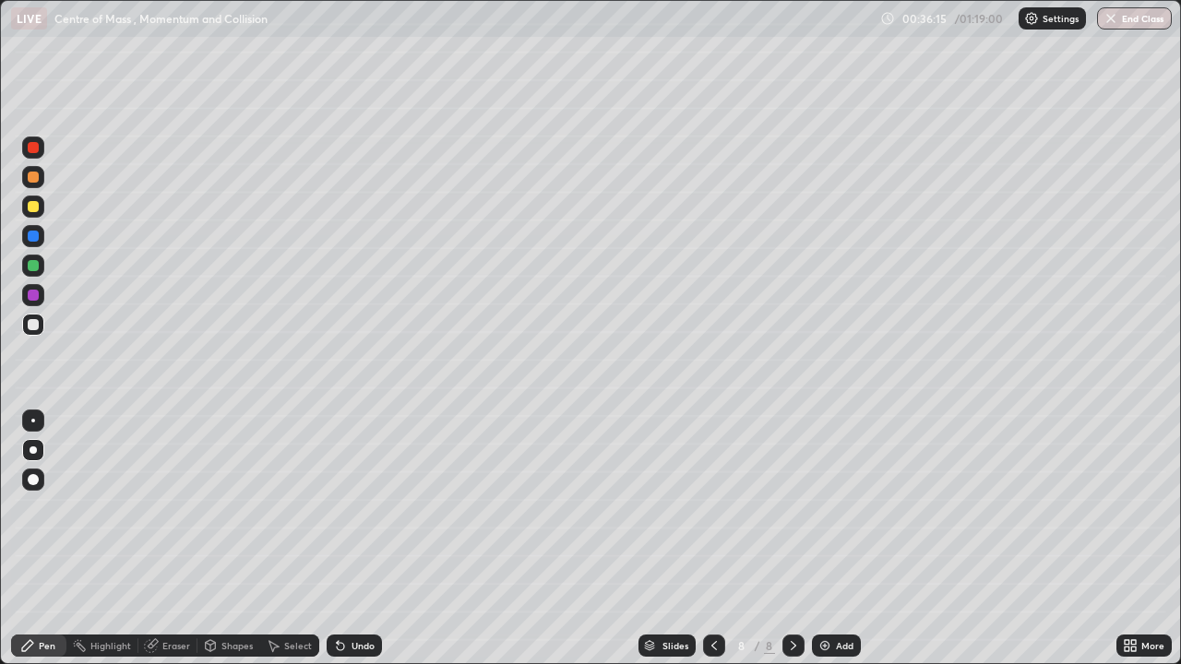
click at [158, 539] on icon at bounding box center [151, 645] width 15 height 15
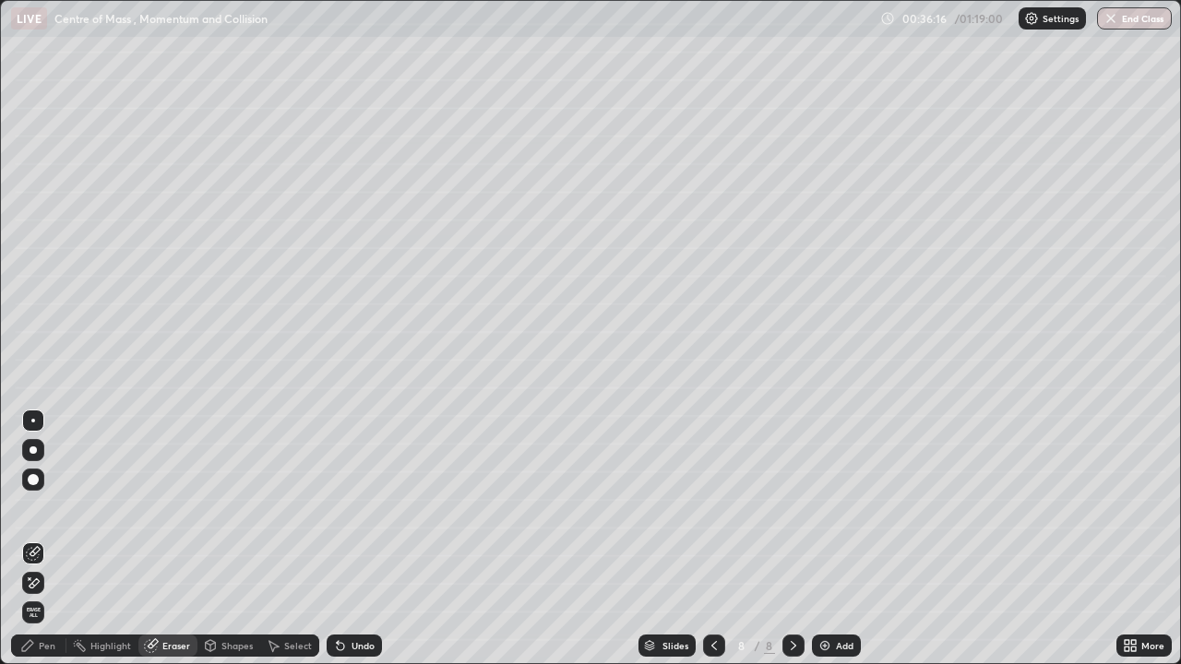
click at [32, 539] on icon at bounding box center [33, 584] width 15 height 16
click at [42, 539] on div "Pen" at bounding box center [47, 645] width 17 height 9
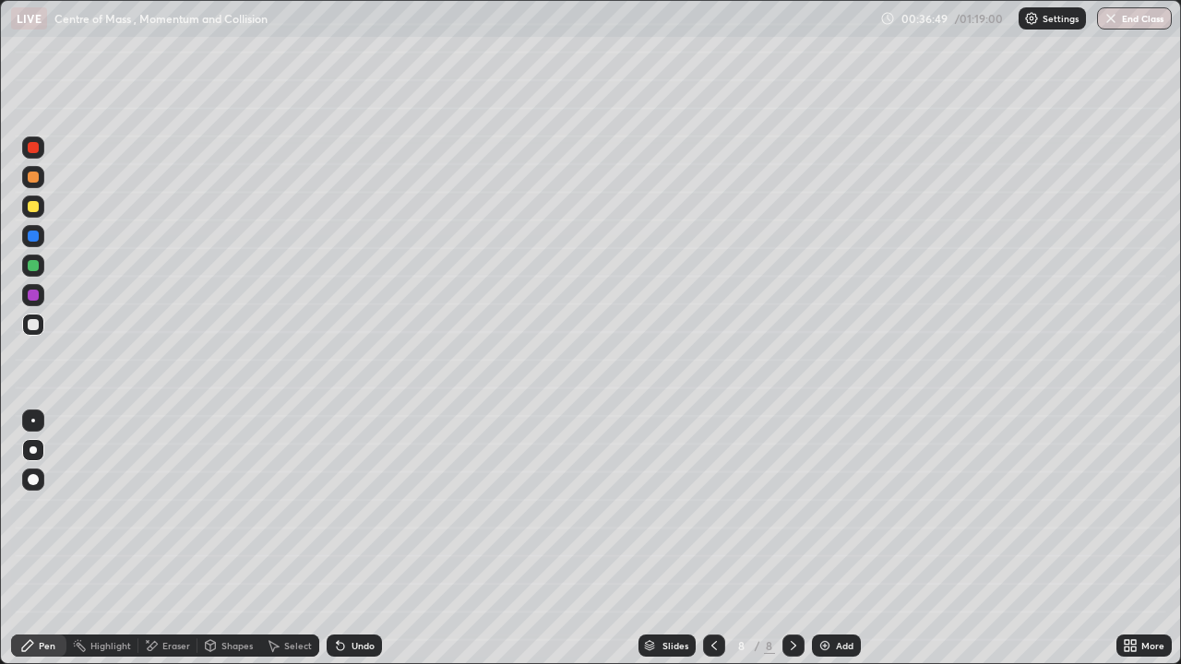
click at [351, 539] on div "Undo" at bounding box center [362, 645] width 23 height 9
click at [348, 539] on div "Undo" at bounding box center [353, 646] width 55 height 22
click at [184, 539] on div "Eraser" at bounding box center [176, 645] width 28 height 9
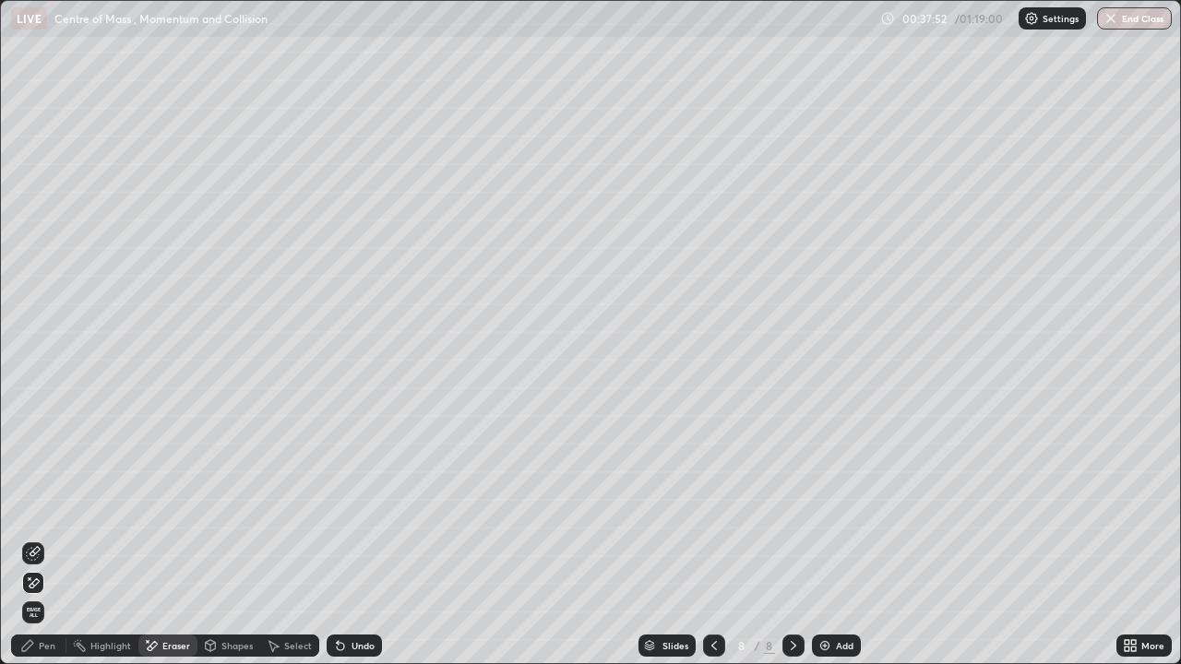
click at [53, 539] on div "Pen" at bounding box center [47, 645] width 17 height 9
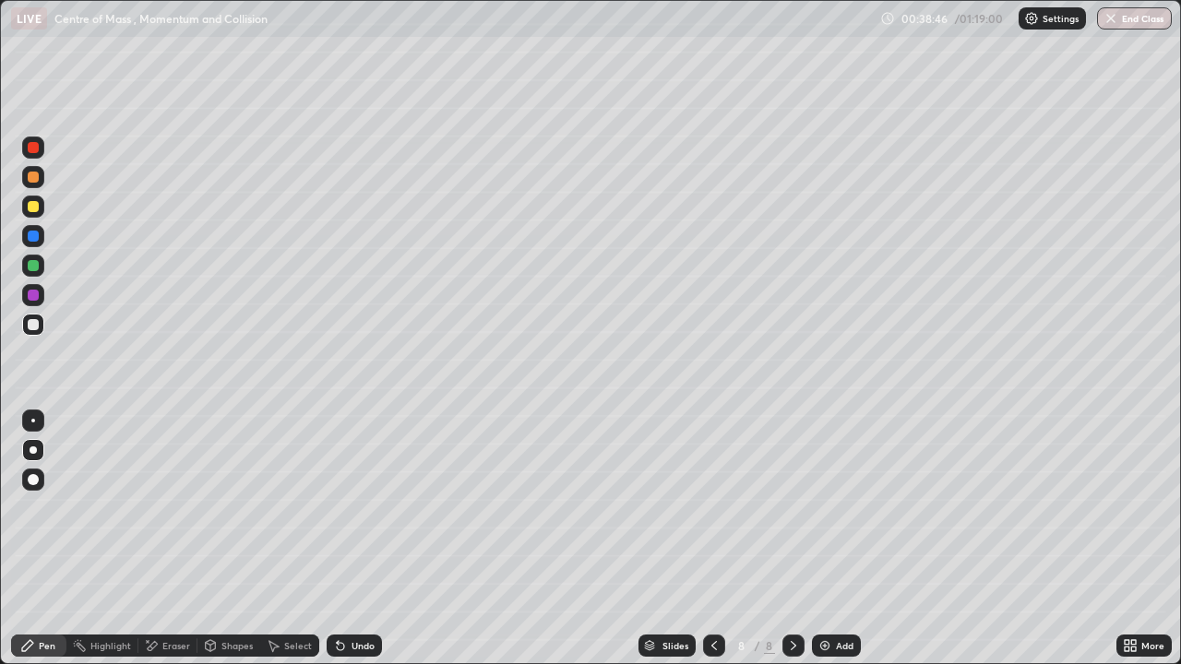
click at [827, 539] on img at bounding box center [824, 645] width 15 height 15
click at [231, 539] on div "Shapes" at bounding box center [236, 645] width 31 height 9
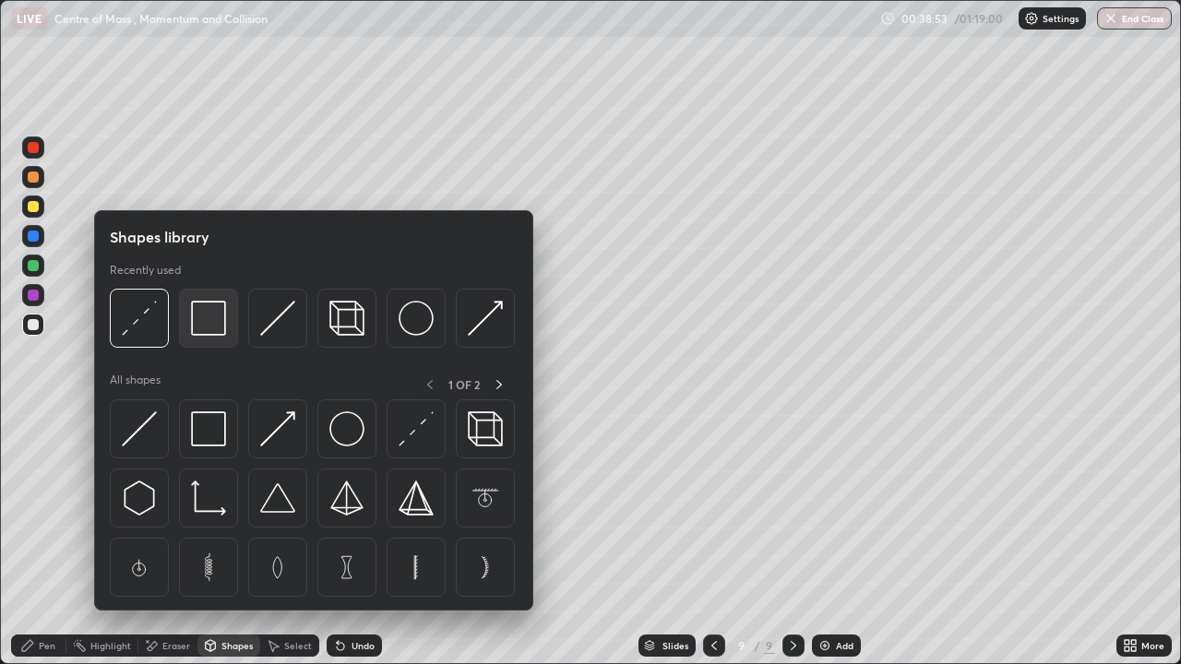
click at [218, 326] on img at bounding box center [208, 318] width 35 height 35
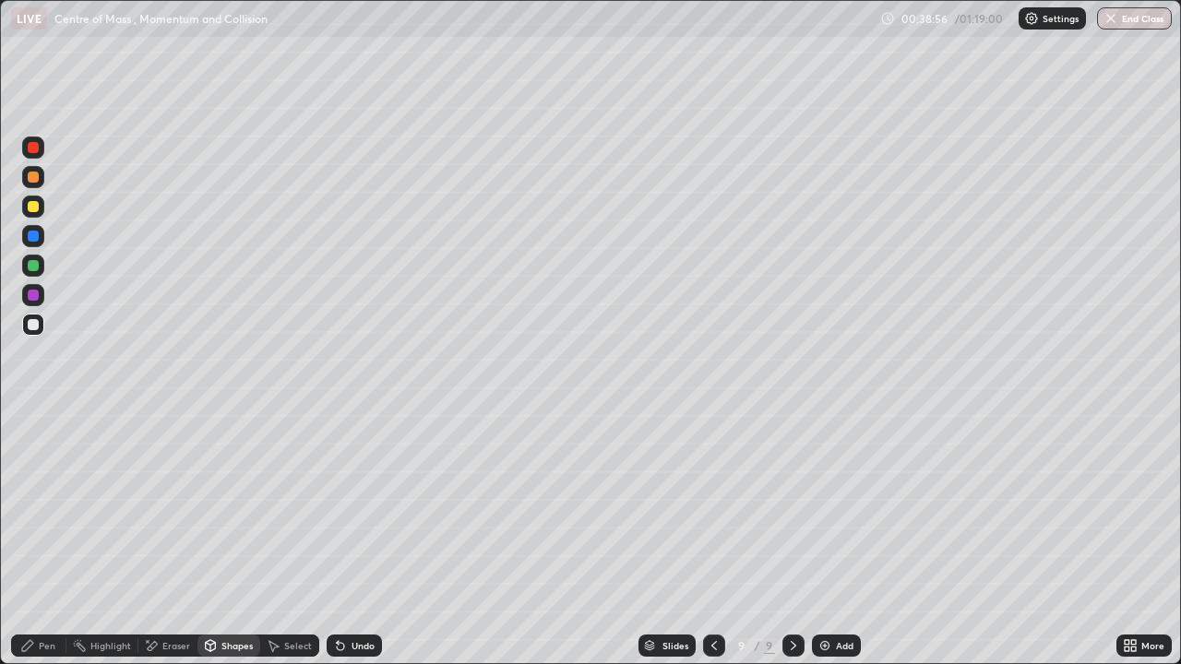
click at [47, 539] on div "Pen" at bounding box center [47, 645] width 17 height 9
click at [36, 209] on div at bounding box center [33, 206] width 11 height 11
click at [839, 539] on div "Add" at bounding box center [845, 645] width 18 height 9
click at [37, 327] on div at bounding box center [33, 324] width 11 height 11
click at [169, 539] on div "Eraser" at bounding box center [176, 645] width 28 height 9
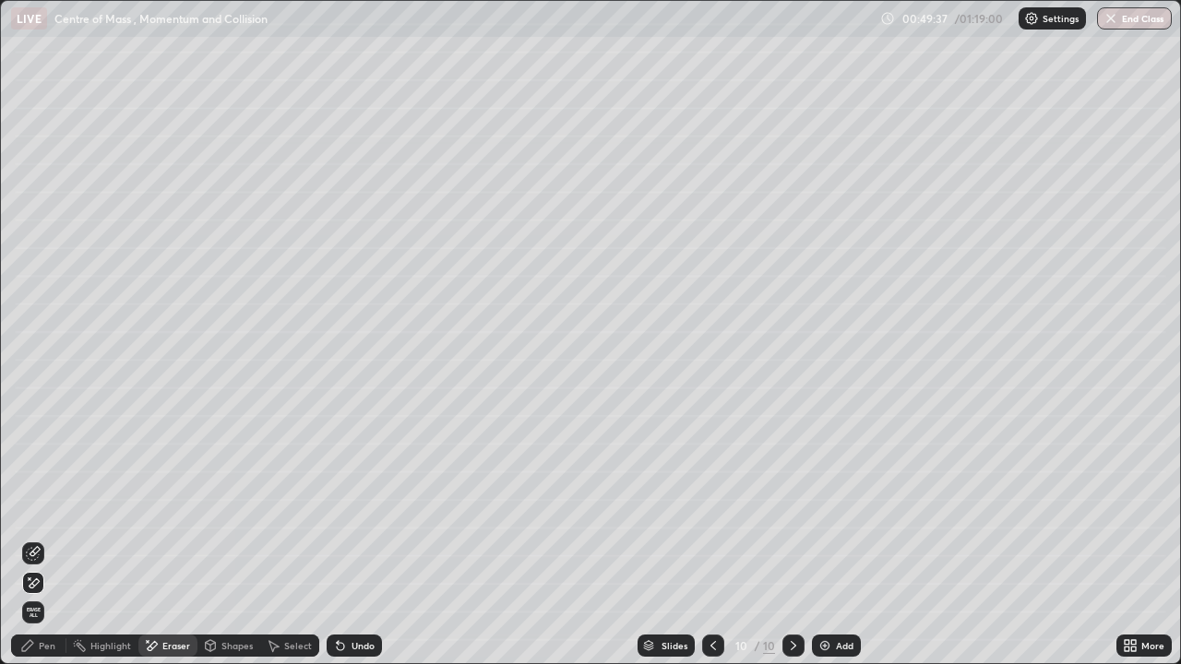
click at [41, 539] on div "Pen" at bounding box center [38, 646] width 55 height 22
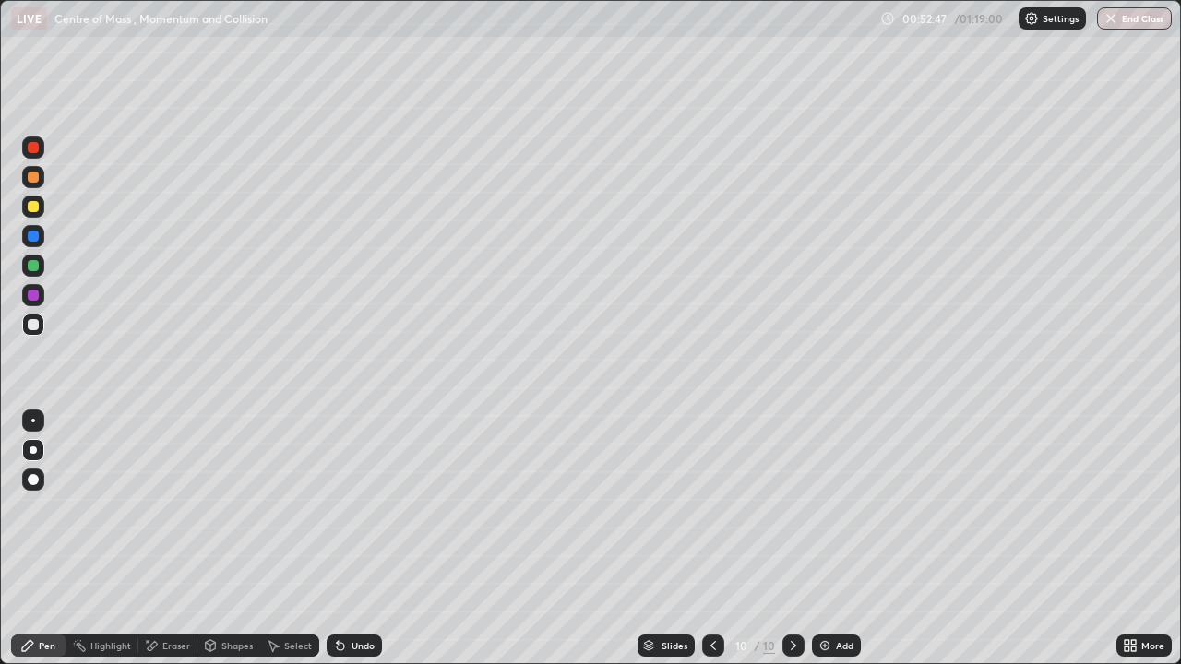
click at [837, 539] on div "Add" at bounding box center [836, 646] width 49 height 22
click at [710, 539] on icon at bounding box center [713, 645] width 15 height 15
click at [791, 539] on icon at bounding box center [793, 645] width 15 height 15
click at [712, 539] on icon at bounding box center [713, 645] width 15 height 15
click at [790, 539] on icon at bounding box center [793, 645] width 15 height 15
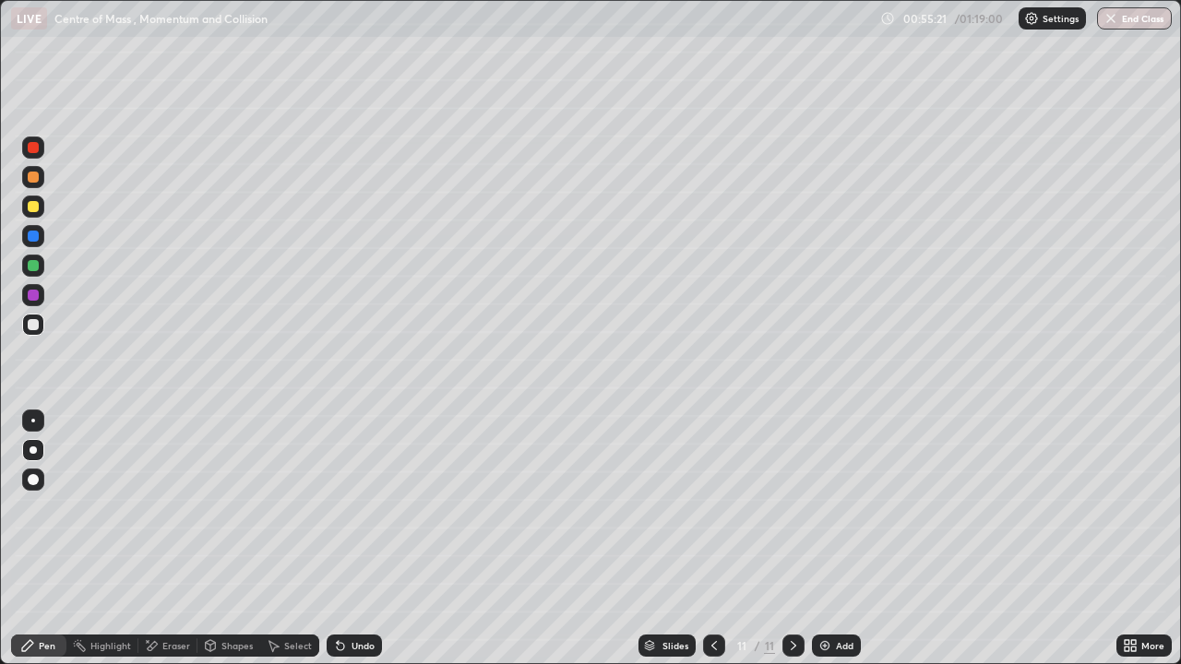
click at [829, 539] on img at bounding box center [824, 645] width 15 height 15
click at [1143, 19] on button "End Class" at bounding box center [1134, 18] width 75 height 22
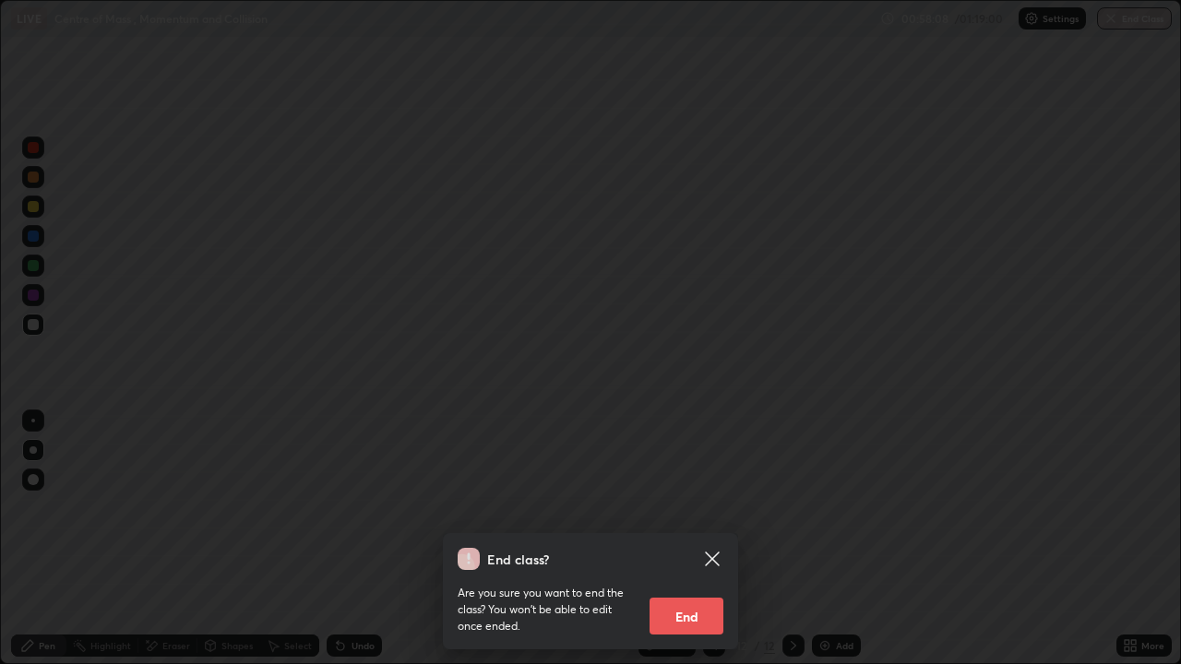
click at [704, 539] on button "End" at bounding box center [686, 616] width 74 height 37
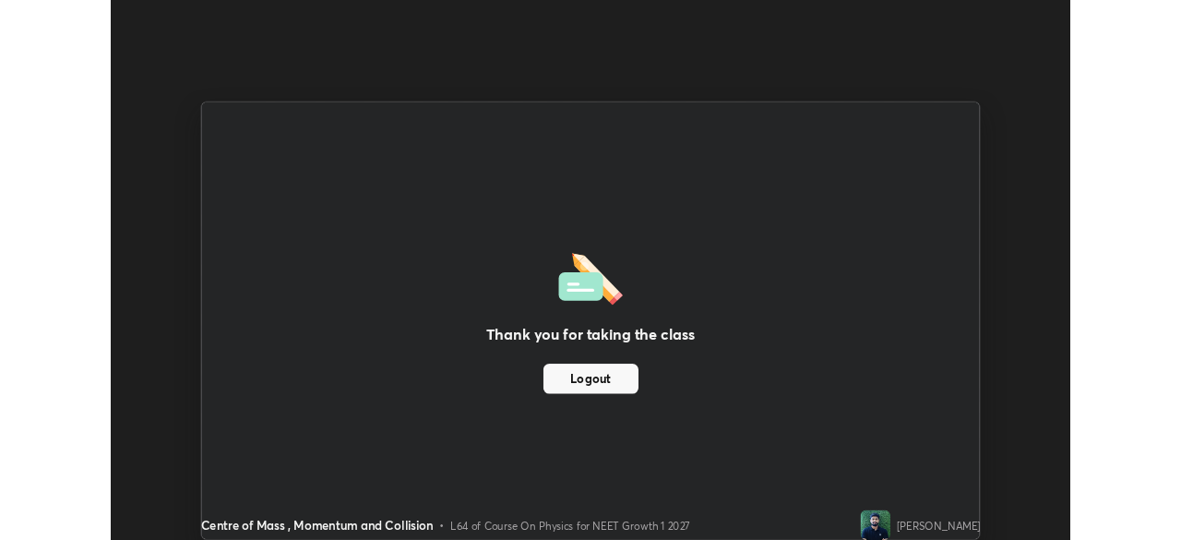
scroll to position [91689, 91048]
